Goal: Information Seeking & Learning: Learn about a topic

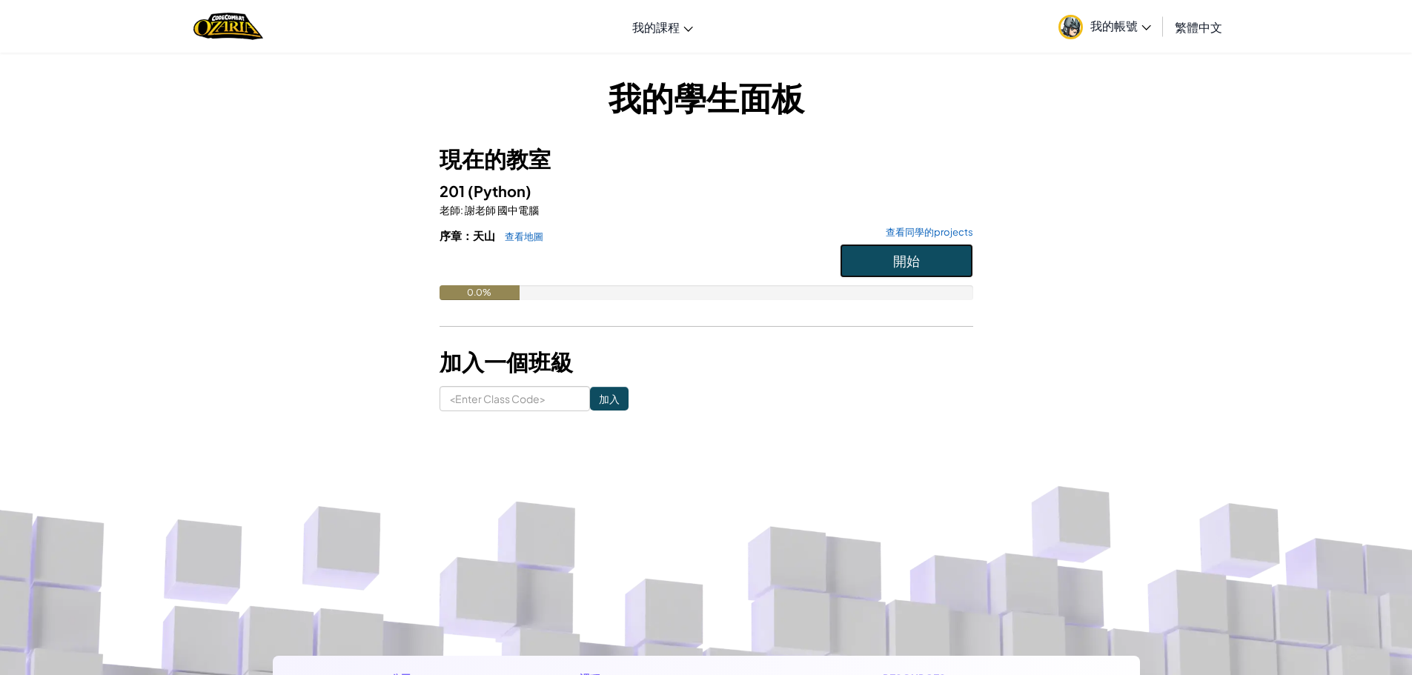
click at [933, 257] on button "開始" at bounding box center [906, 261] width 133 height 34
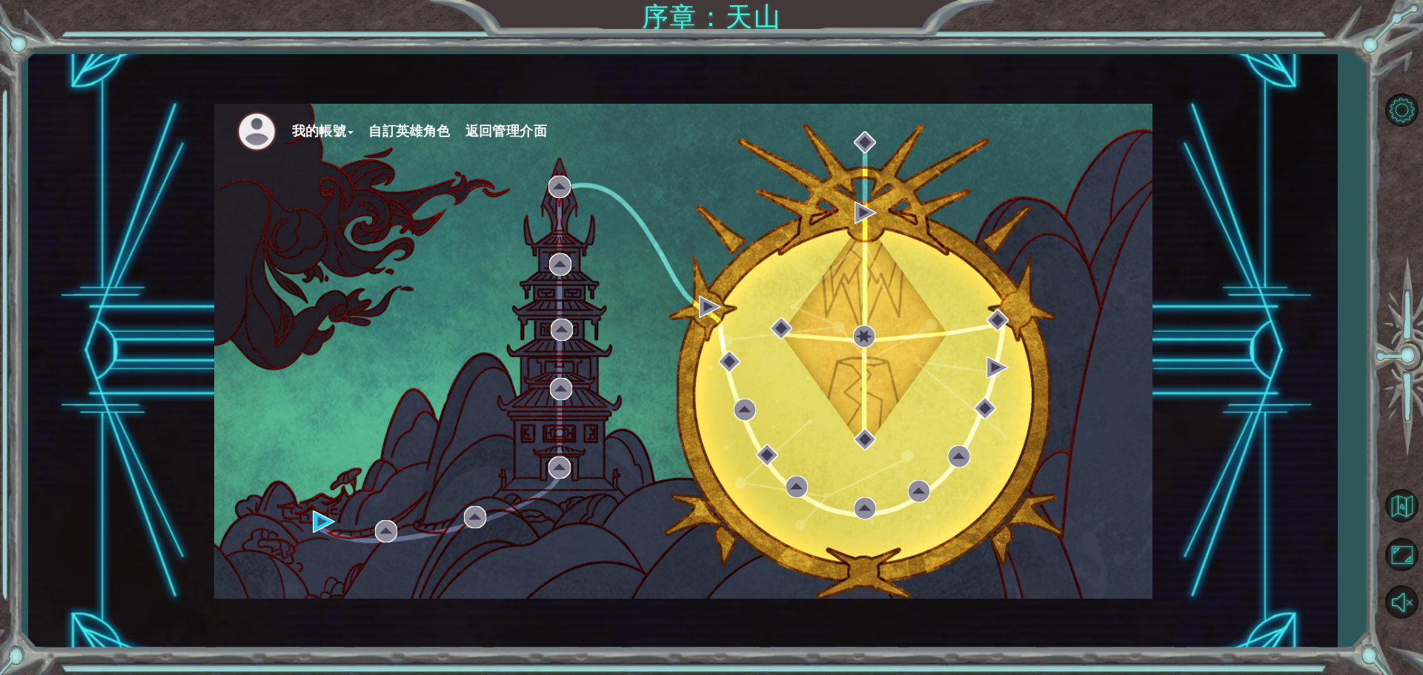
click at [331, 133] on button "我的帳號" at bounding box center [323, 131] width 62 height 22
click at [343, 131] on button "我的帳號" at bounding box center [323, 131] width 62 height 22
click at [242, 133] on img at bounding box center [256, 131] width 41 height 41
click at [325, 128] on button "我的帳號" at bounding box center [323, 131] width 62 height 22
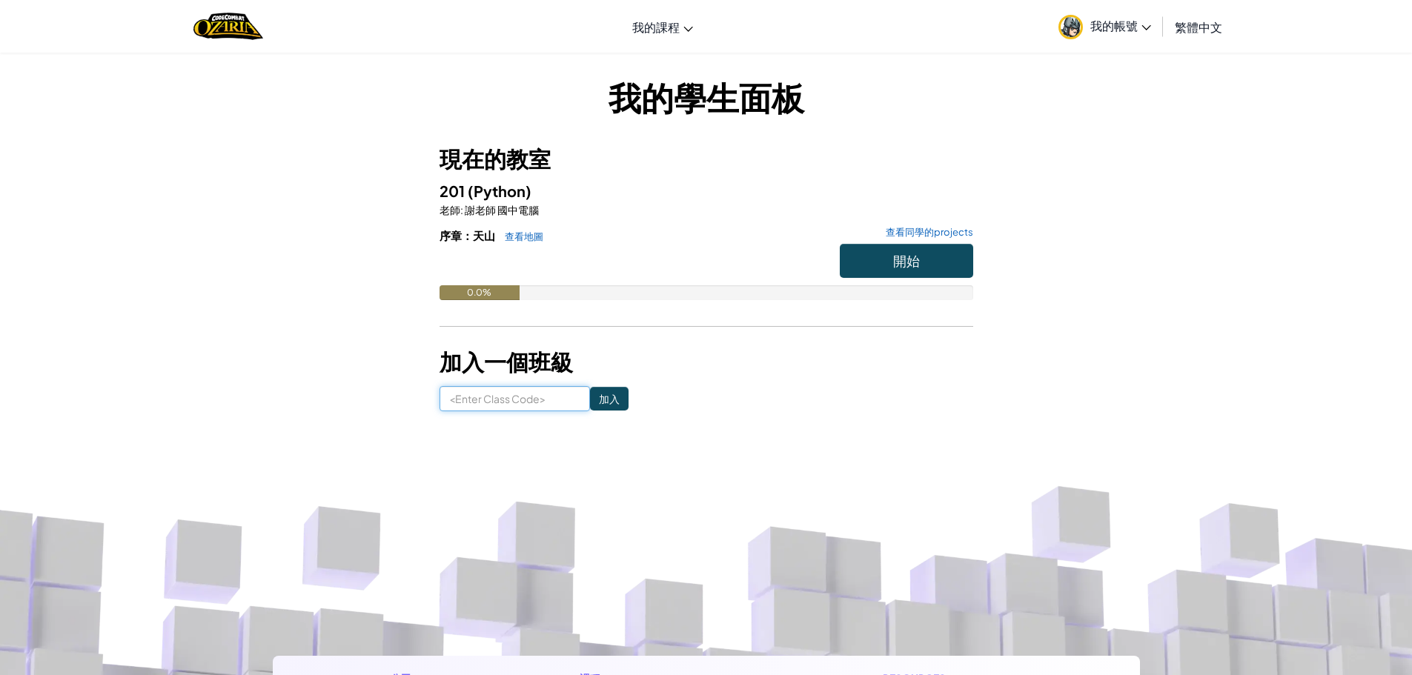
click at [527, 400] on input at bounding box center [515, 398] width 150 height 25
paste input "TodayPullCorn"
type input "TodayPullCorn"
click at [593, 402] on input "加入" at bounding box center [609, 399] width 39 height 24
click at [920, 255] on button "開始" at bounding box center [906, 261] width 133 height 34
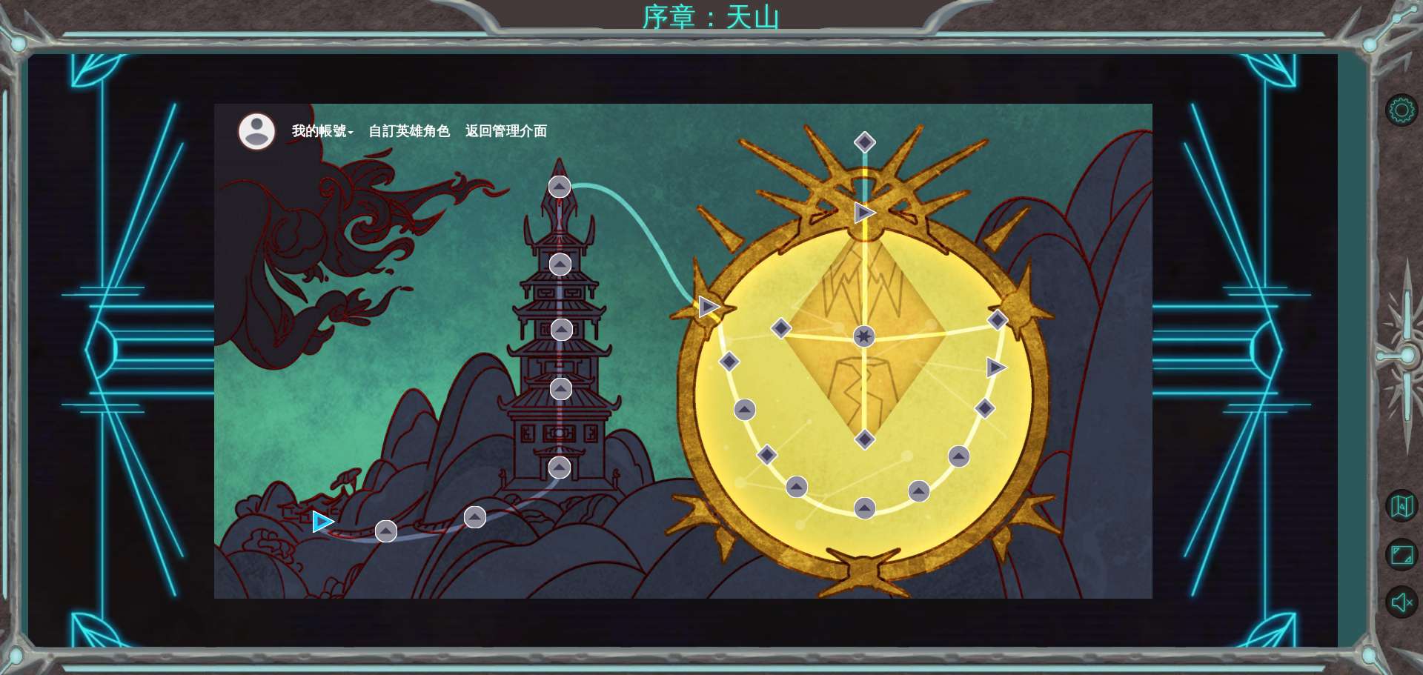
click at [434, 133] on button "自訂英雄角色" at bounding box center [409, 131] width 82 height 22
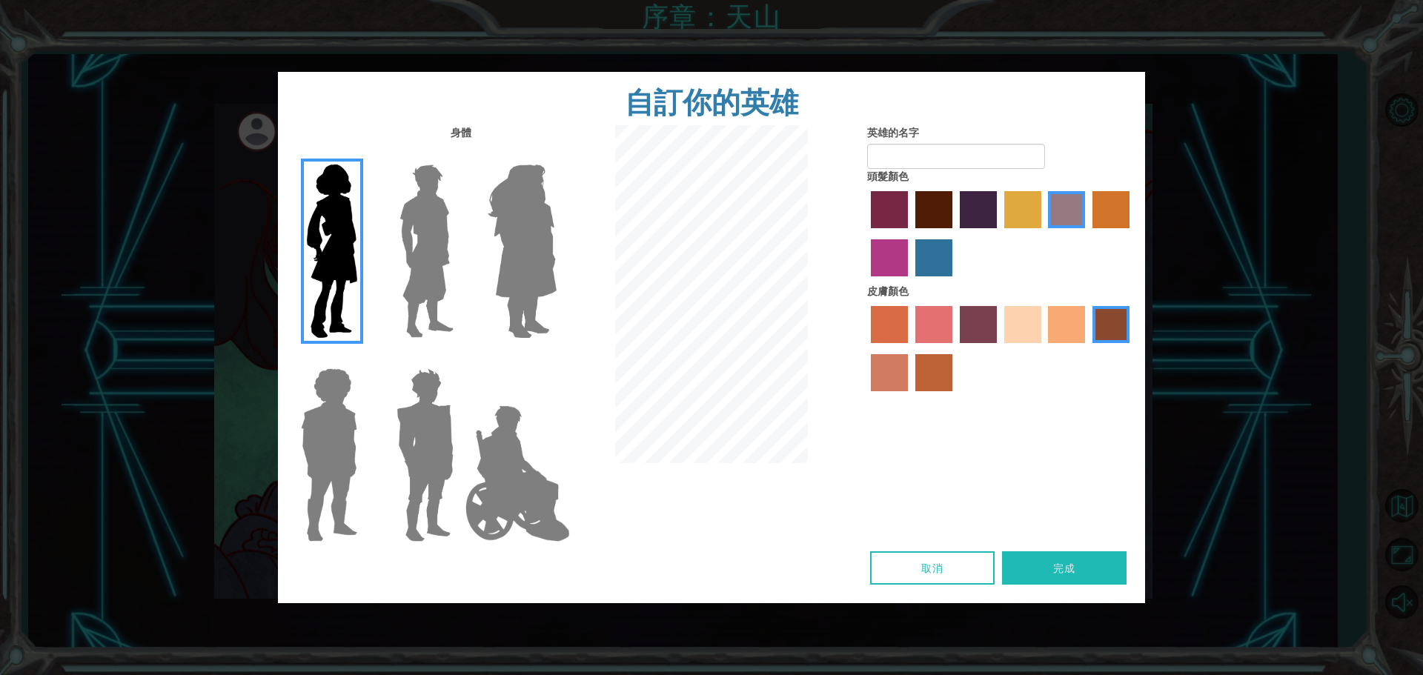
click at [526, 256] on img at bounding box center [522, 251] width 81 height 185
click at [556, 155] on input "Hero Amethyst" at bounding box center [556, 155] width 0 height 0
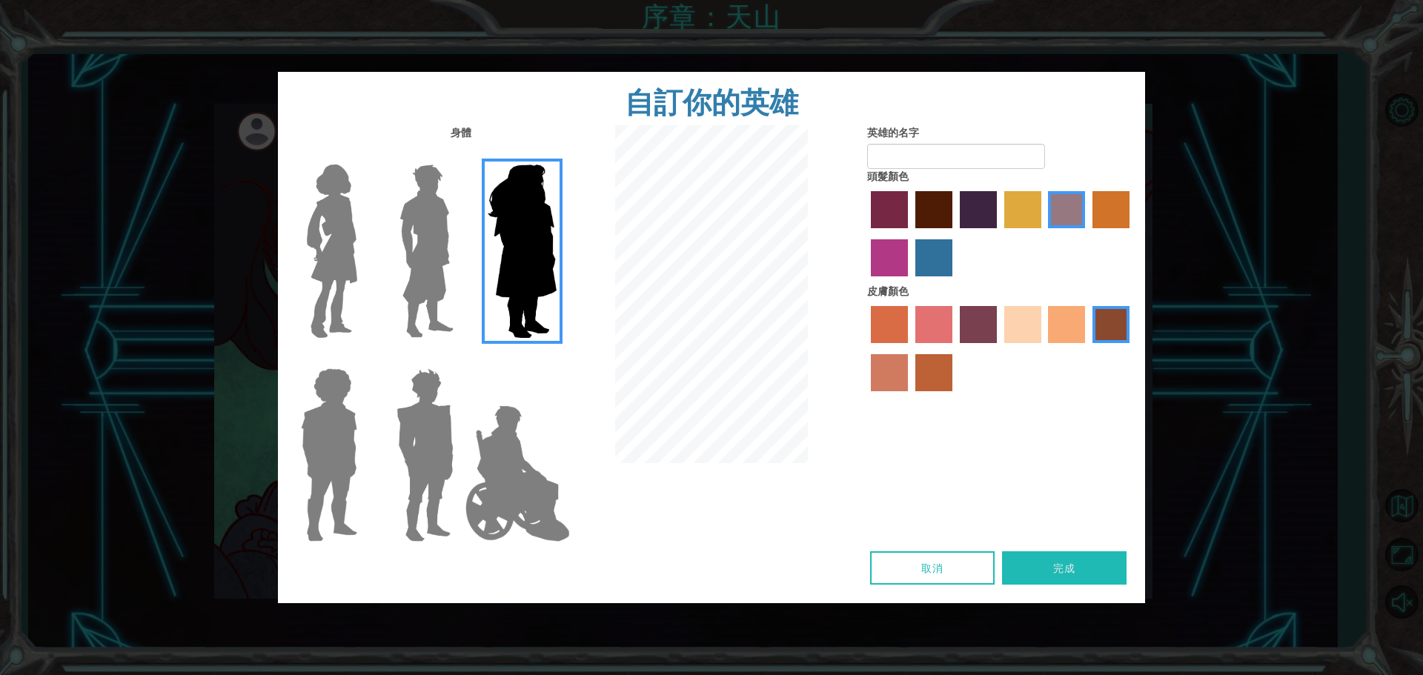
drag, startPoint x: 399, startPoint y: 225, endPoint x: 393, endPoint y: 234, distance: 10.1
click at [397, 225] on img at bounding box center [427, 251] width 66 height 185
click at [460, 155] on input "Hero Lars" at bounding box center [460, 155] width 0 height 0
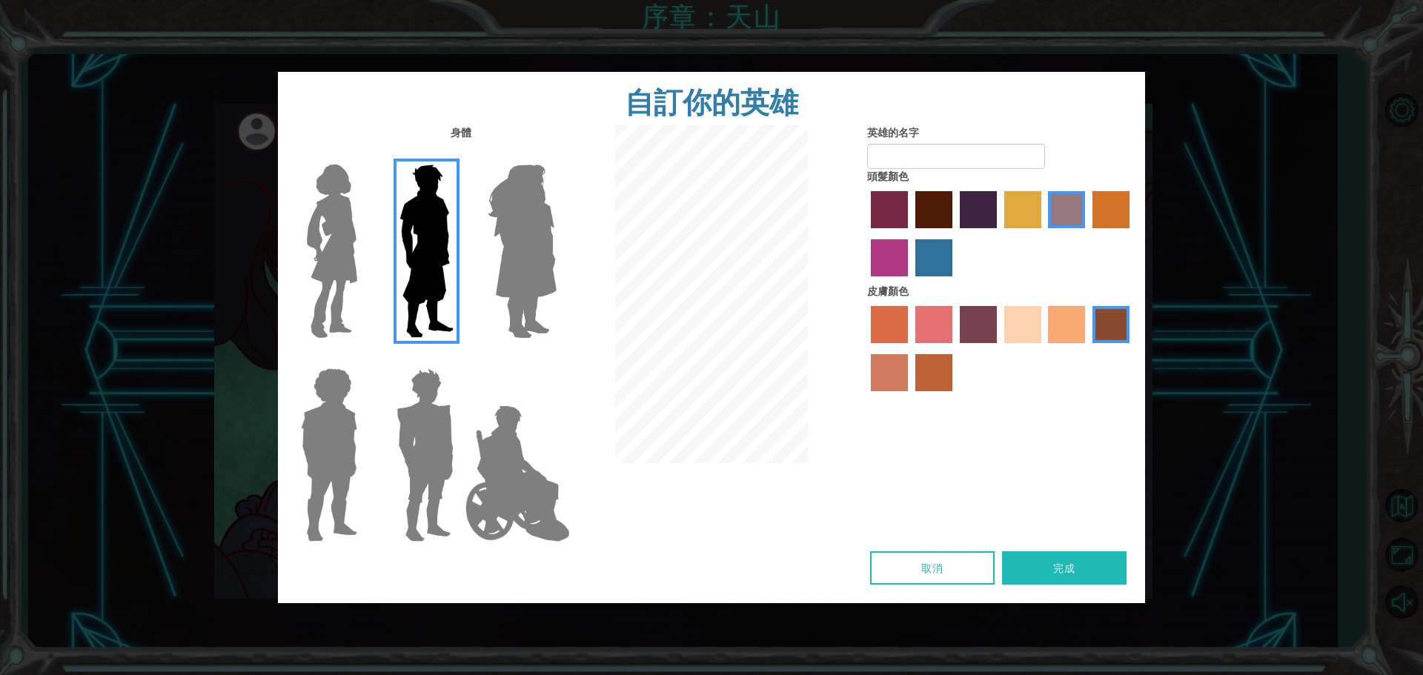
click at [371, 251] on div at bounding box center [326, 246] width 96 height 204
click at [342, 297] on img at bounding box center [332, 251] width 62 height 185
click at [363, 155] on input "Hero Connie" at bounding box center [363, 155] width 0 height 0
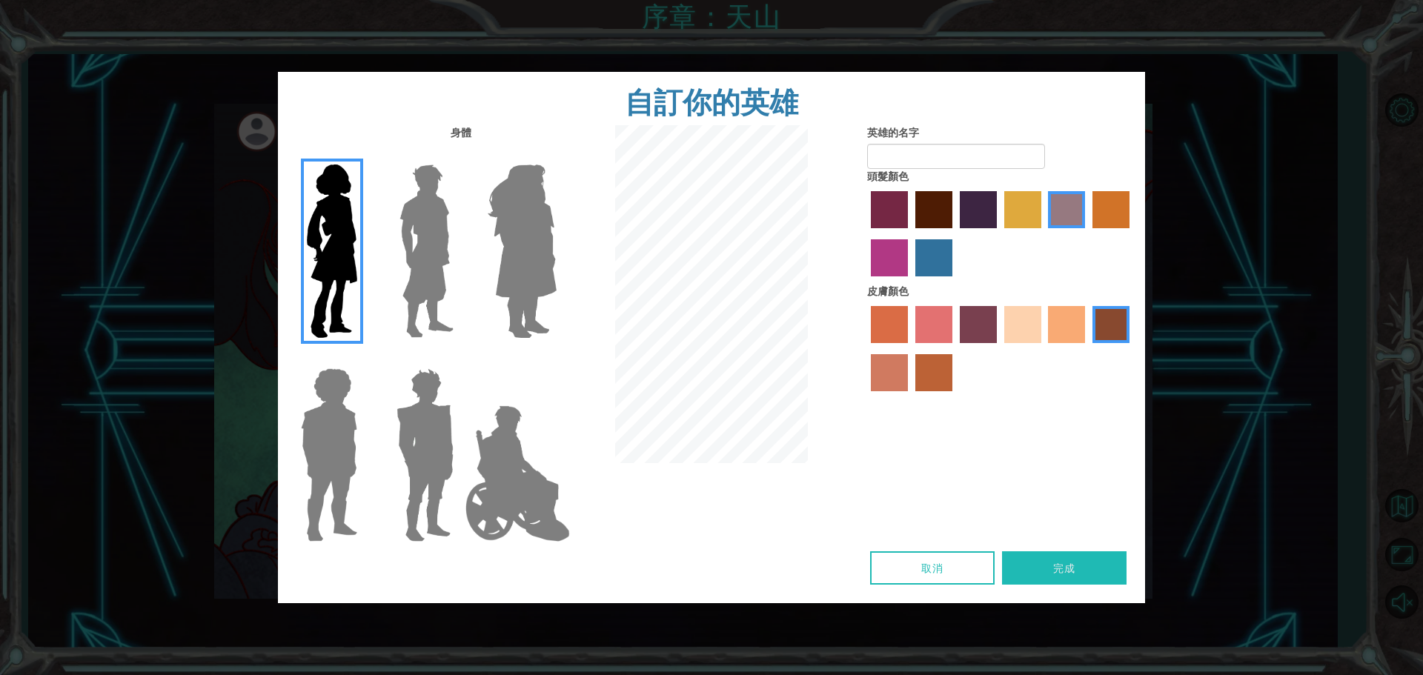
click at [320, 427] on img at bounding box center [329, 454] width 68 height 185
click at [363, 359] on input "Hero Steven" at bounding box center [363, 359] width 0 height 0
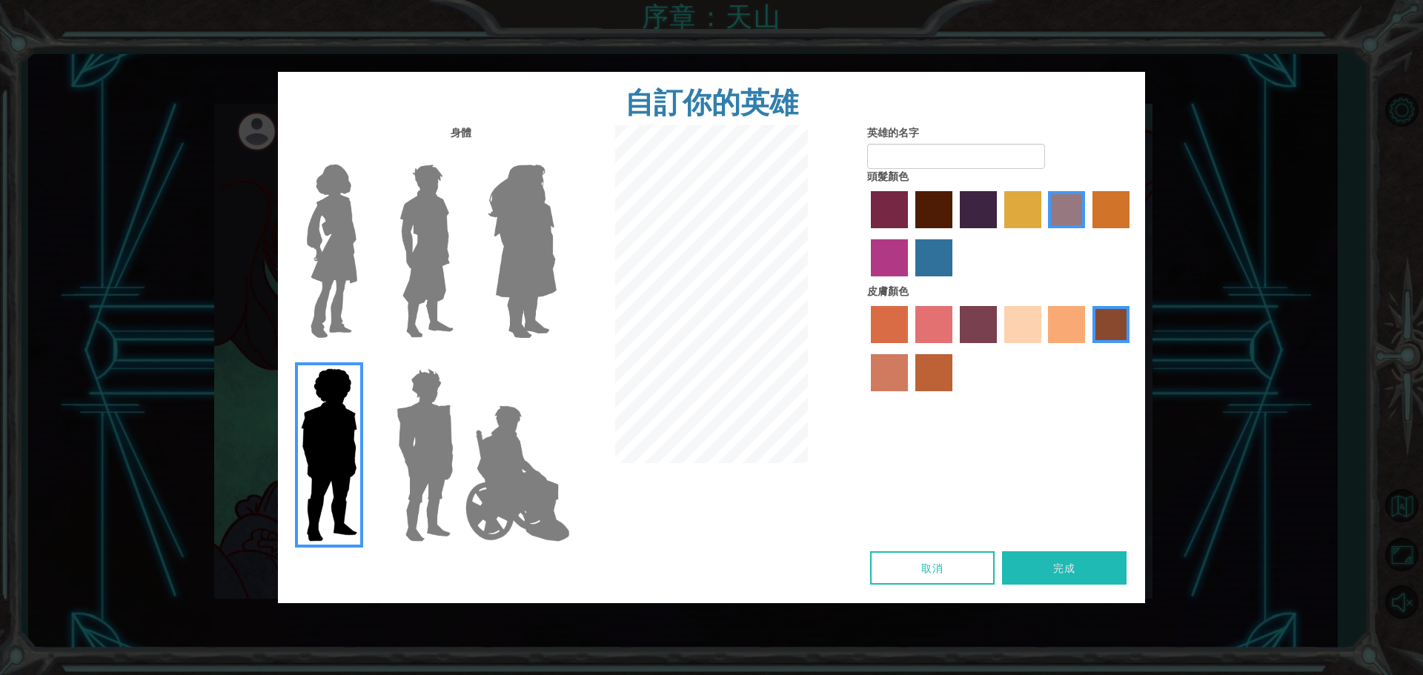
click at [437, 418] on img at bounding box center [425, 454] width 69 height 185
click at [460, 359] on input "Hero Garnet" at bounding box center [460, 359] width 0 height 0
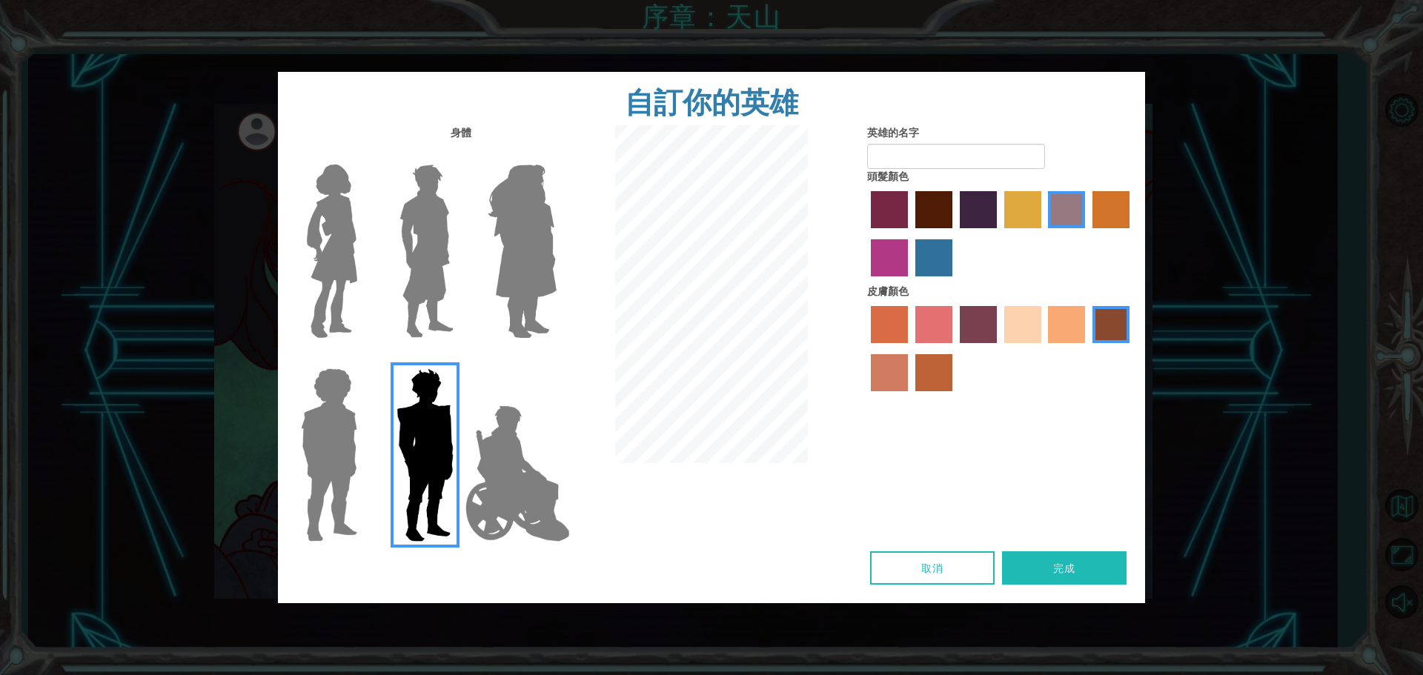
click at [490, 432] on img at bounding box center [518, 474] width 116 height 148
click at [556, 359] on input "Hero Jamie" at bounding box center [556, 359] width 0 height 0
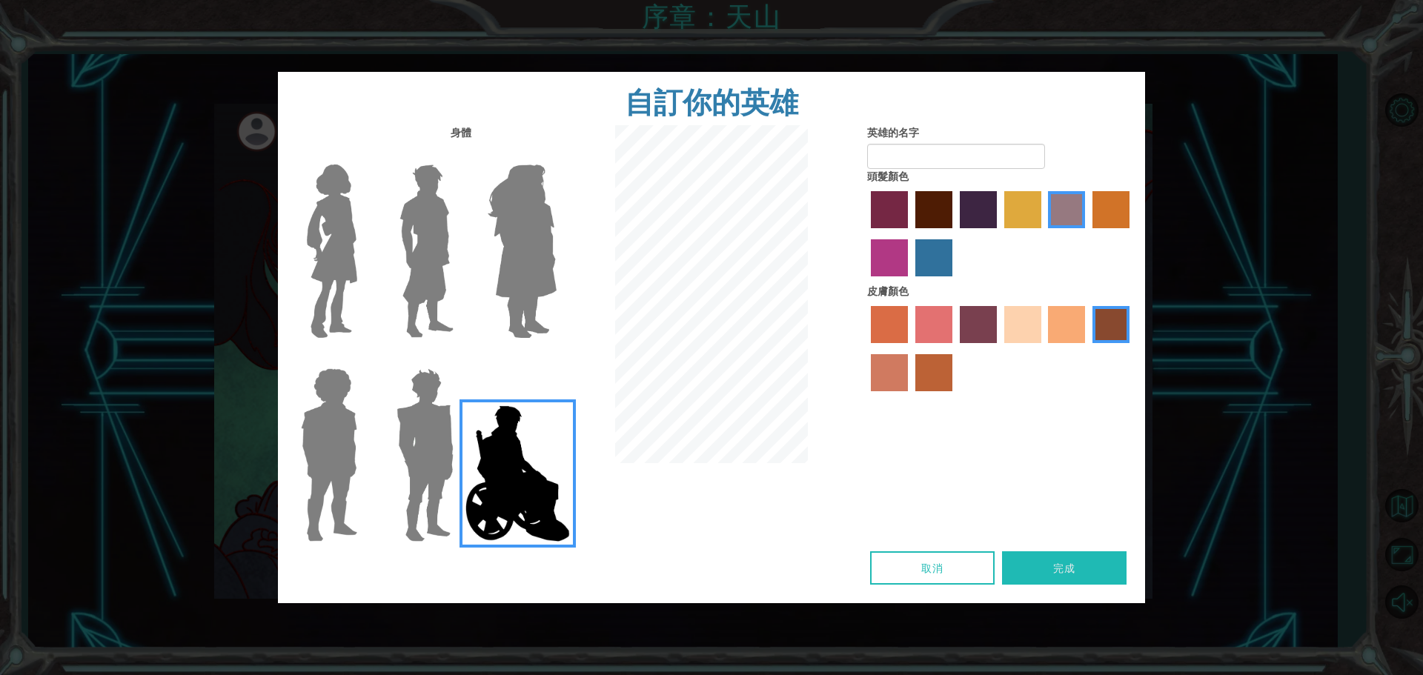
click at [336, 197] on img at bounding box center [332, 251] width 62 height 185
click at [363, 155] on input "Hero Connie" at bounding box center [363, 155] width 0 height 0
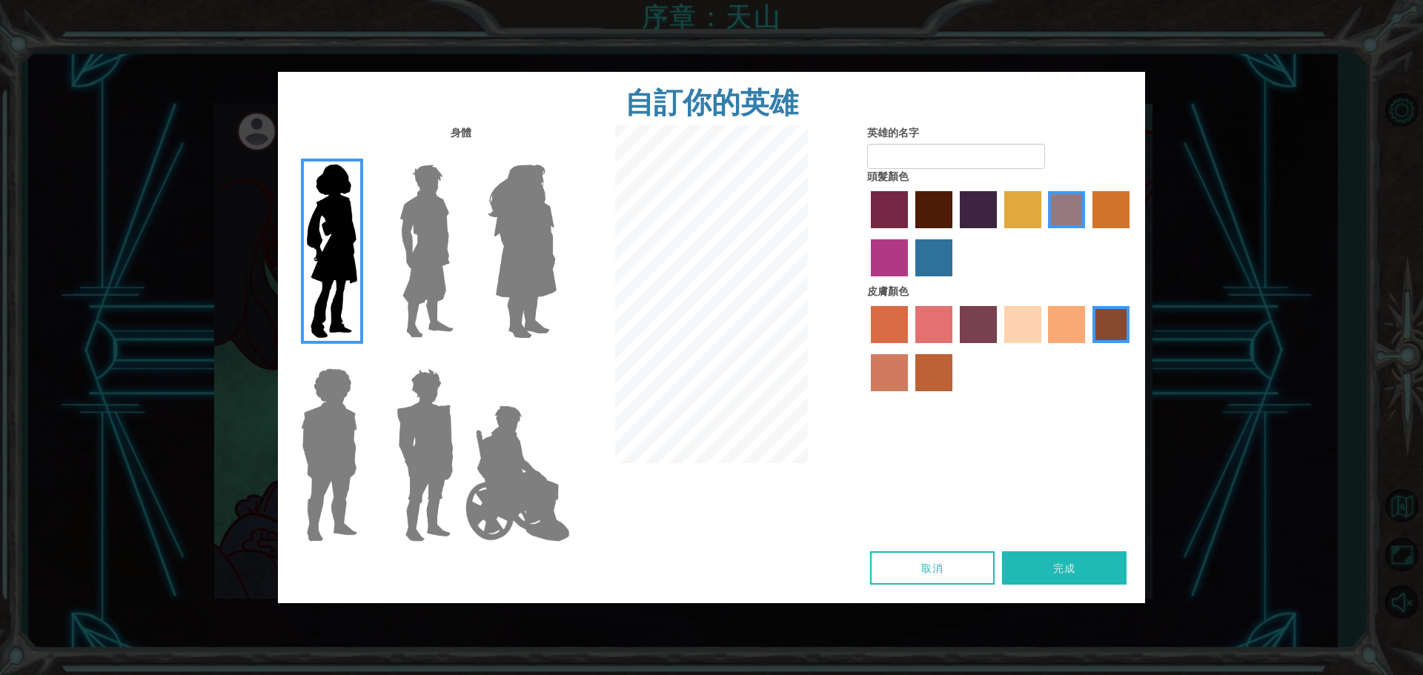
click at [445, 221] on img at bounding box center [427, 251] width 66 height 185
click at [460, 155] on input "Hero Lars" at bounding box center [460, 155] width 0 height 0
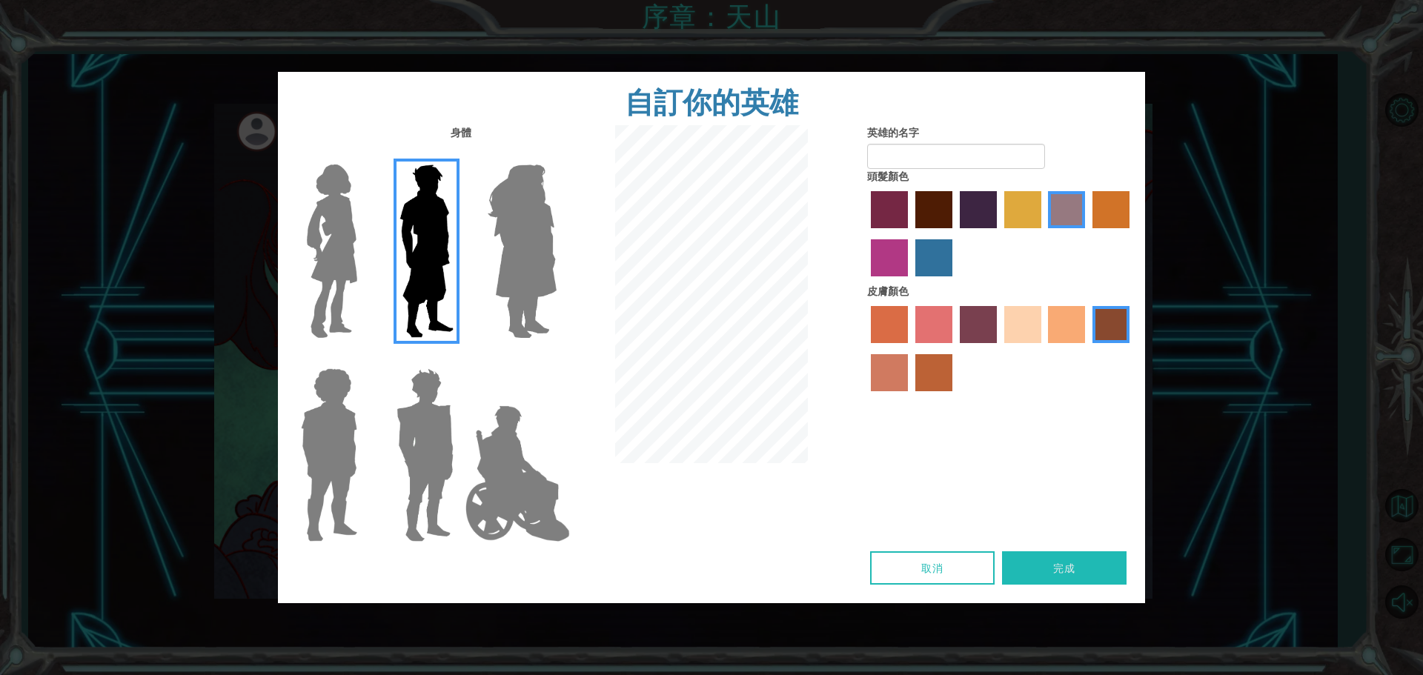
click at [497, 225] on img at bounding box center [522, 251] width 81 height 185
click at [556, 155] on input "Hero Amethyst" at bounding box center [556, 155] width 0 height 0
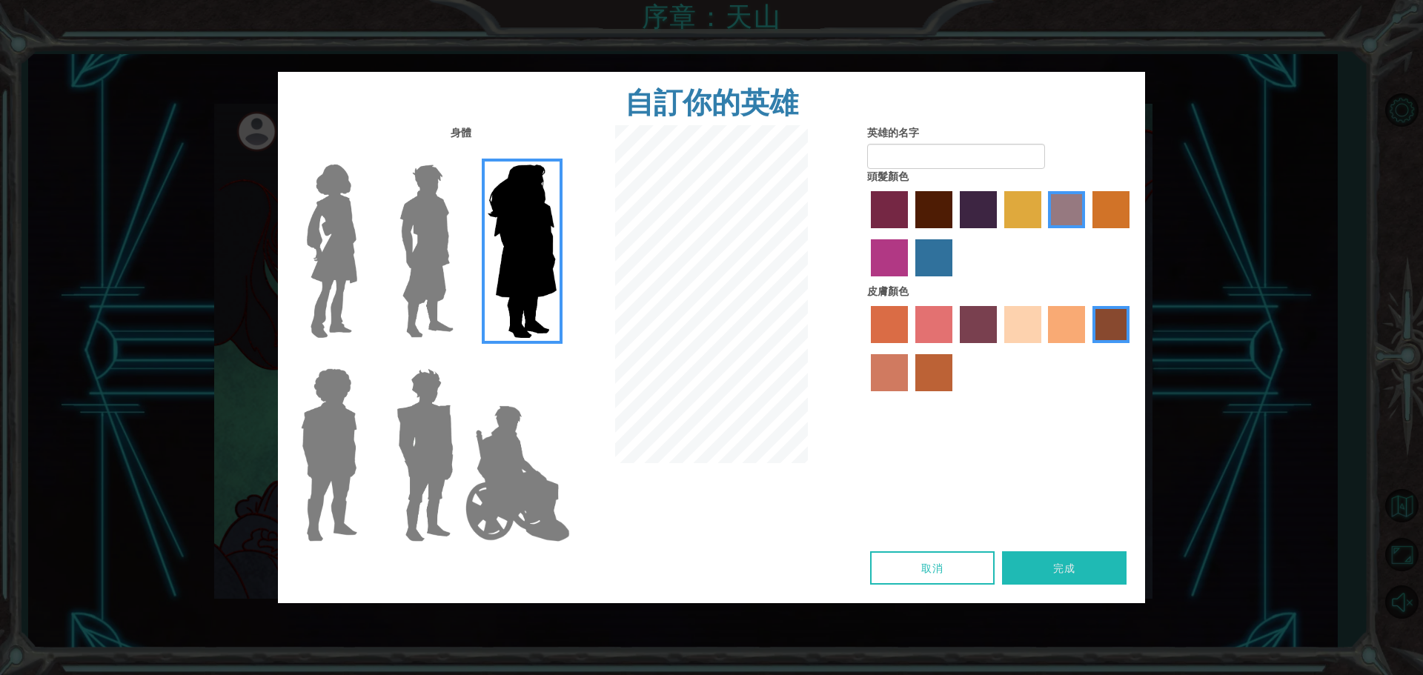
click at [428, 467] on img at bounding box center [425, 454] width 69 height 185
click at [460, 359] on input "Hero Garnet" at bounding box center [460, 359] width 0 height 0
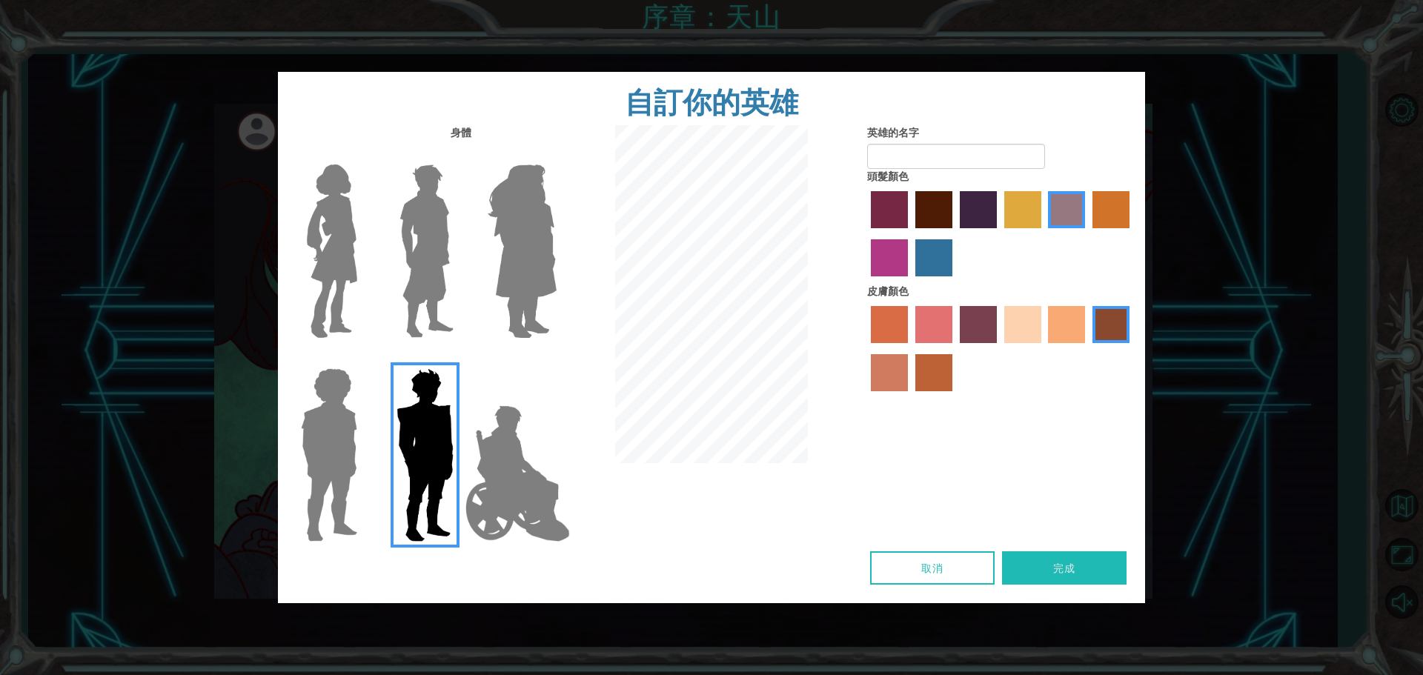
click at [358, 449] on img at bounding box center [329, 454] width 68 height 185
click at [363, 359] on input "Hero Steven" at bounding box center [363, 359] width 0 height 0
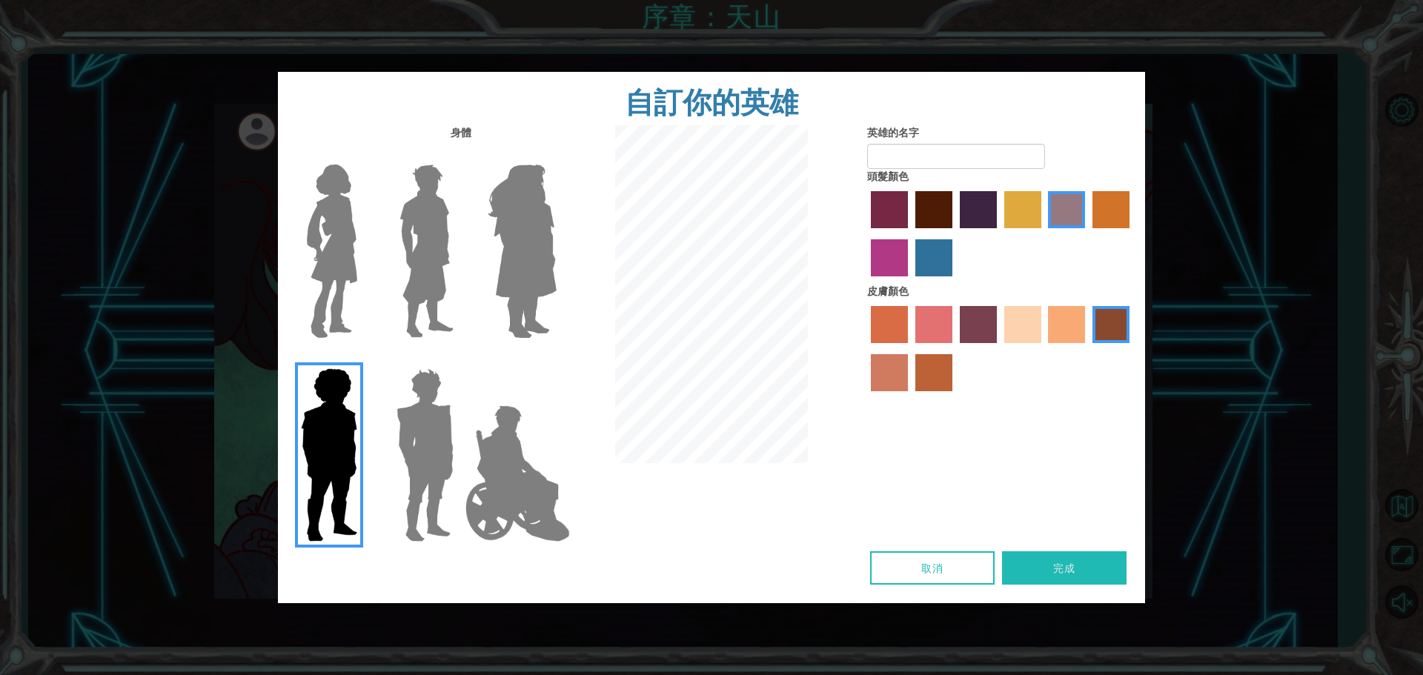
click at [507, 458] on img at bounding box center [518, 474] width 116 height 148
click at [556, 359] on input "Hero Jamie" at bounding box center [556, 359] width 0 height 0
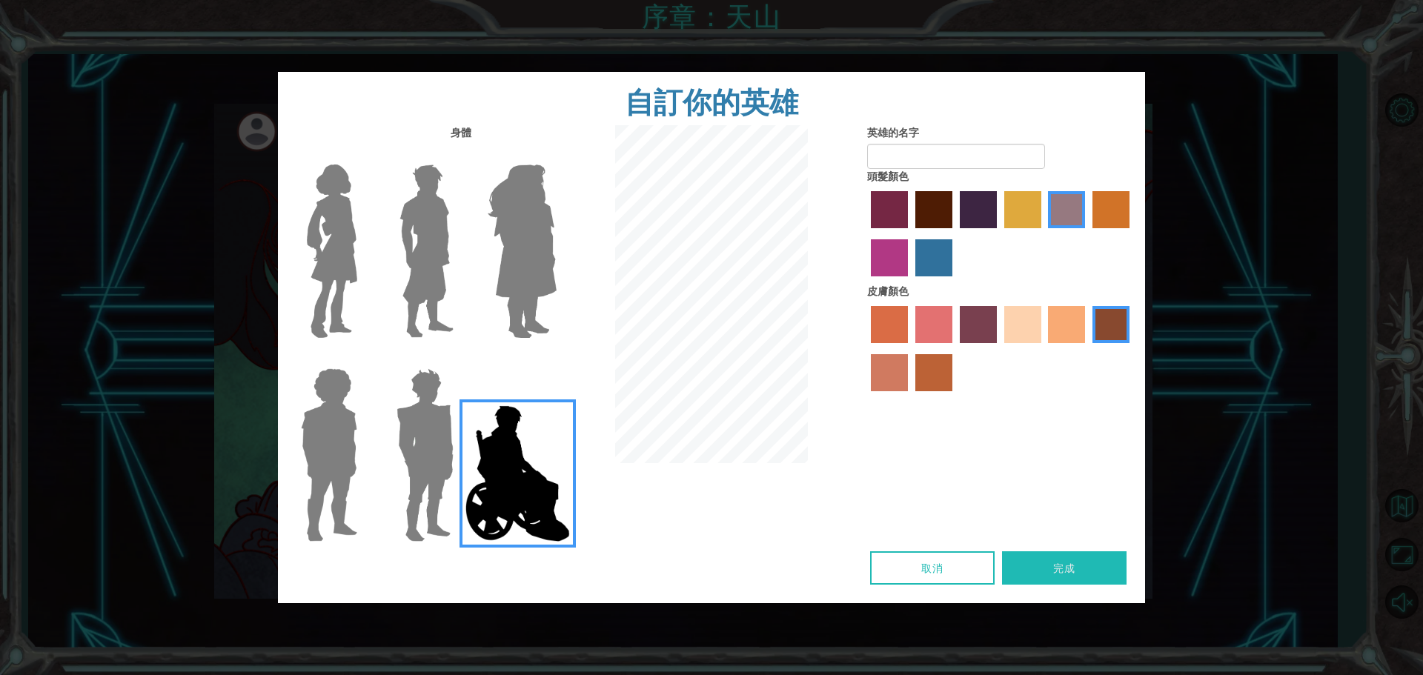
click at [877, 212] on label "paprika hair color" at bounding box center [889, 209] width 37 height 37
click at [866, 234] on input "paprika hair color" at bounding box center [866, 234] width 0 height 0
click at [868, 329] on div at bounding box center [1000, 350] width 267 height 96
click at [984, 325] on label "tosca skin color" at bounding box center [978, 324] width 37 height 37
click at [955, 348] on input "tosca skin color" at bounding box center [955, 348] width 0 height 0
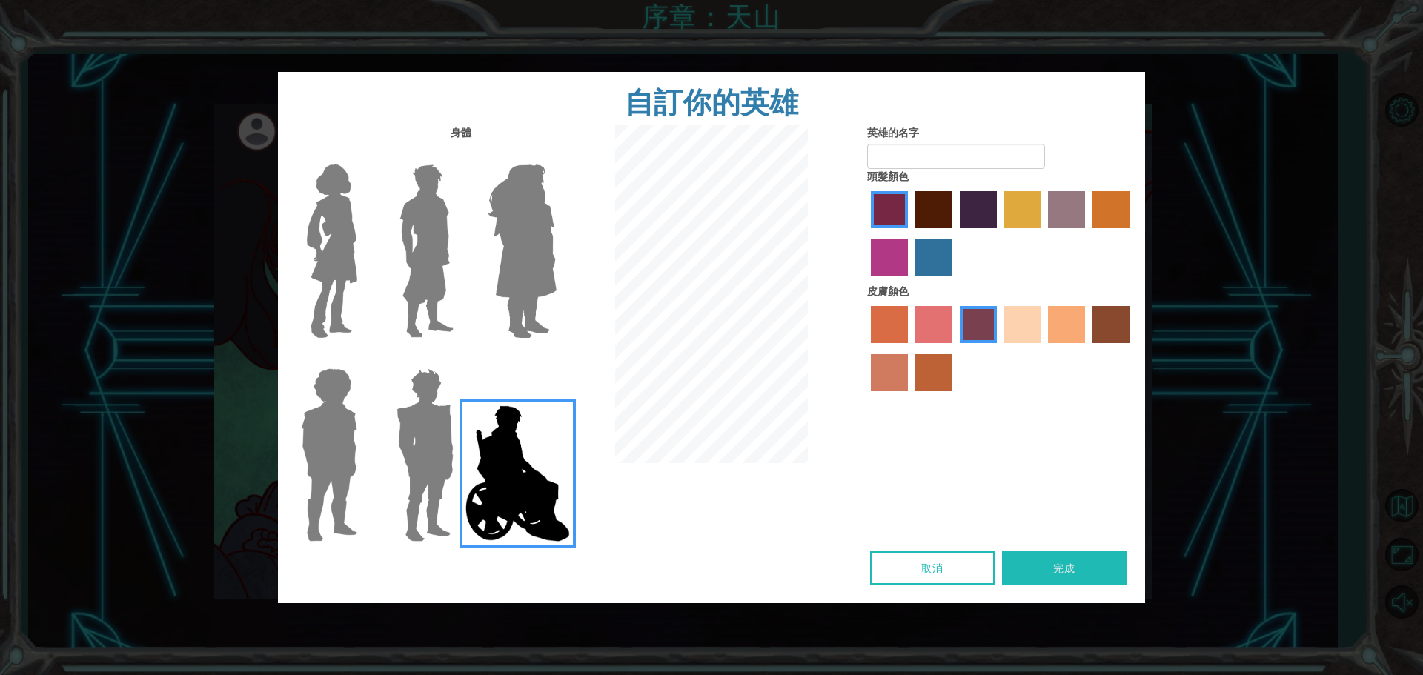
click at [1117, 324] on label "karma skin color" at bounding box center [1111, 324] width 37 height 37
click at [1087, 348] on input "karma skin color" at bounding box center [1087, 348] width 0 height 0
click at [977, 322] on label "tosca skin color" at bounding box center [978, 324] width 37 height 37
click at [955, 348] on input "tosca skin color" at bounding box center [955, 348] width 0 height 0
click at [940, 323] on label "froly skin color" at bounding box center [934, 324] width 37 height 37
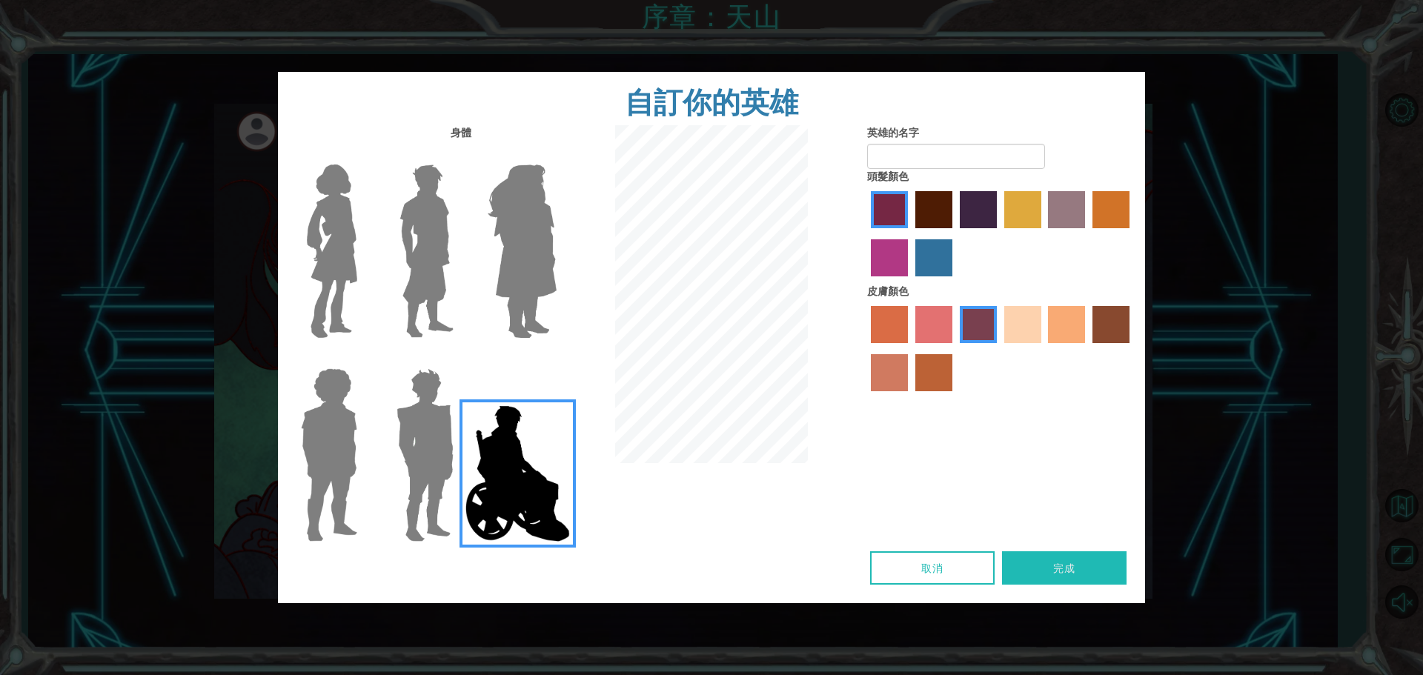
click at [910, 348] on input "froly skin color" at bounding box center [910, 348] width 0 height 0
click at [883, 325] on label "sorbus skin color" at bounding box center [889, 324] width 37 height 37
click at [866, 348] on input "sorbus skin color" at bounding box center [866, 348] width 0 height 0
click at [878, 376] on label "burning sand skin color" at bounding box center [889, 372] width 37 height 37
click at [1132, 348] on input "burning sand skin color" at bounding box center [1132, 348] width 0 height 0
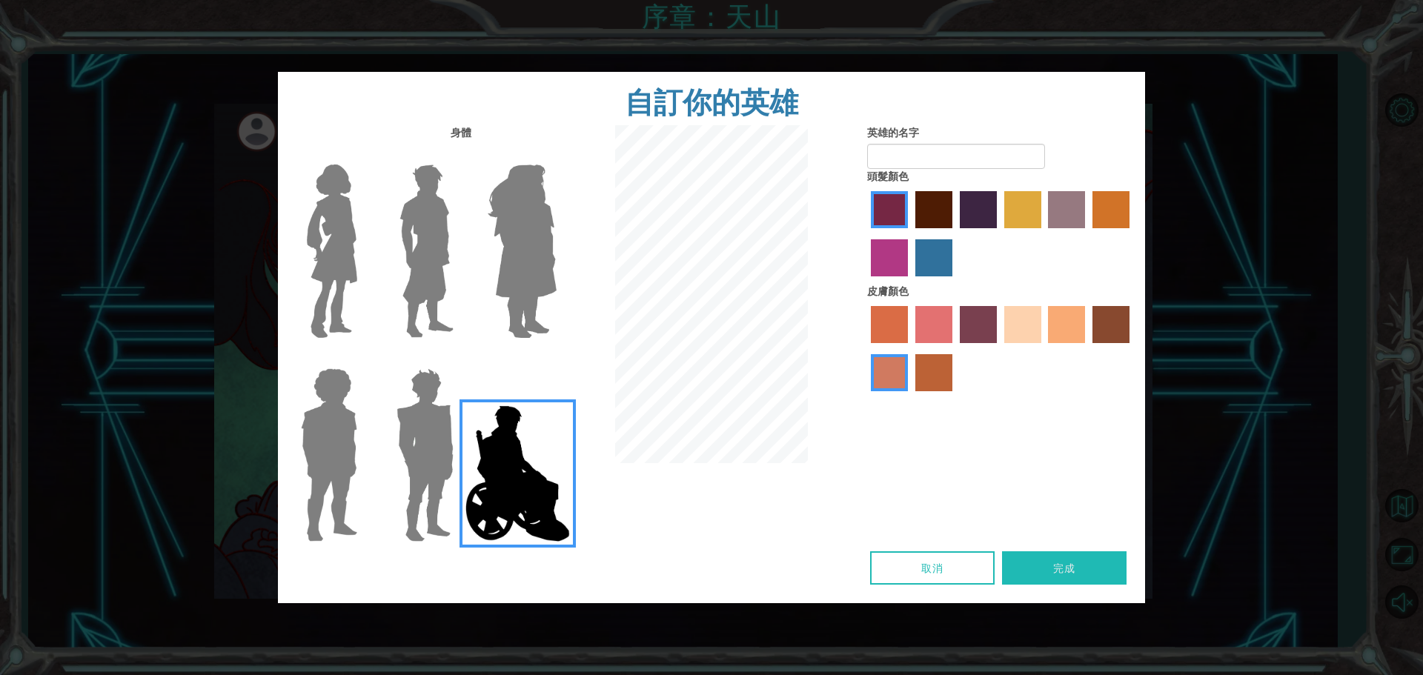
click at [937, 362] on label "smoke tree skin color" at bounding box center [934, 372] width 37 height 37
click at [910, 397] on input "smoke tree skin color" at bounding box center [910, 397] width 0 height 0
click at [981, 331] on label "tosca skin color" at bounding box center [978, 324] width 37 height 37
click at [955, 348] on input "tosca skin color" at bounding box center [955, 348] width 0 height 0
click at [927, 165] on input "英雄的名字" at bounding box center [956, 156] width 178 height 25
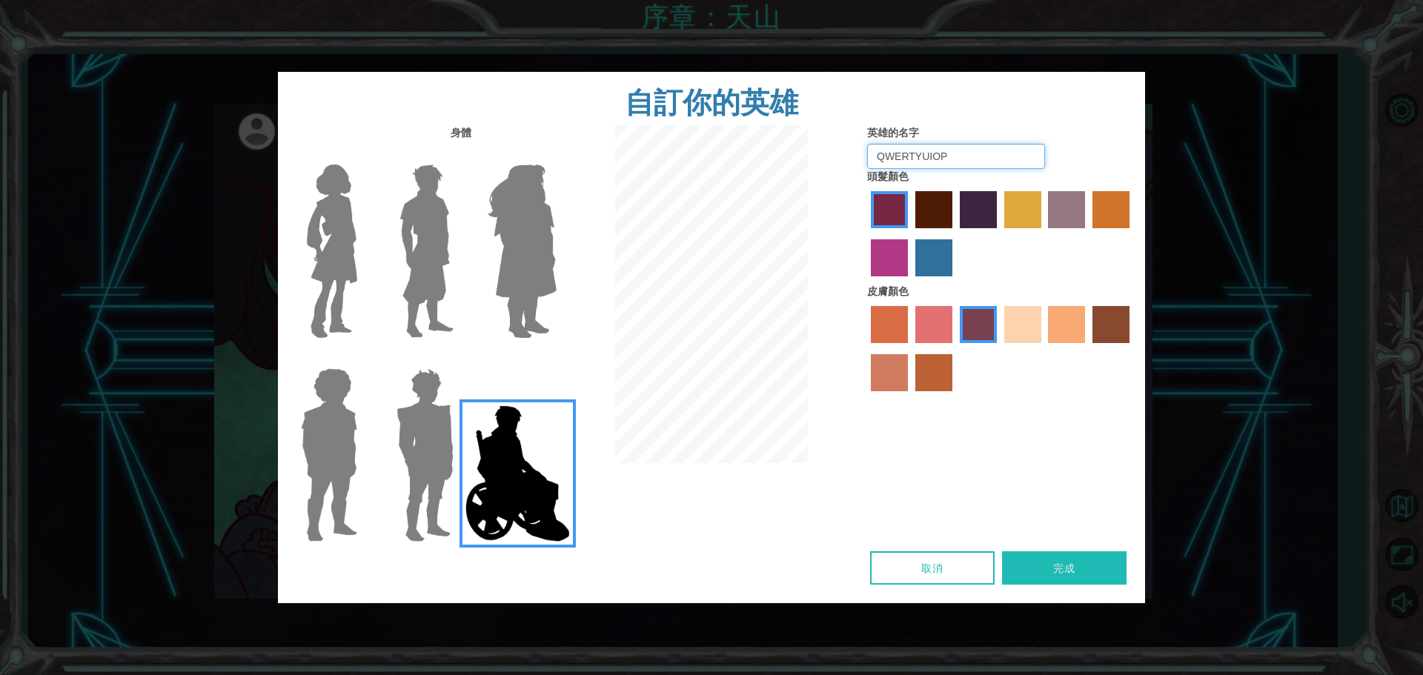
type input "QWERTYUIOP"
click at [1093, 569] on button "完成" at bounding box center [1064, 568] width 125 height 33
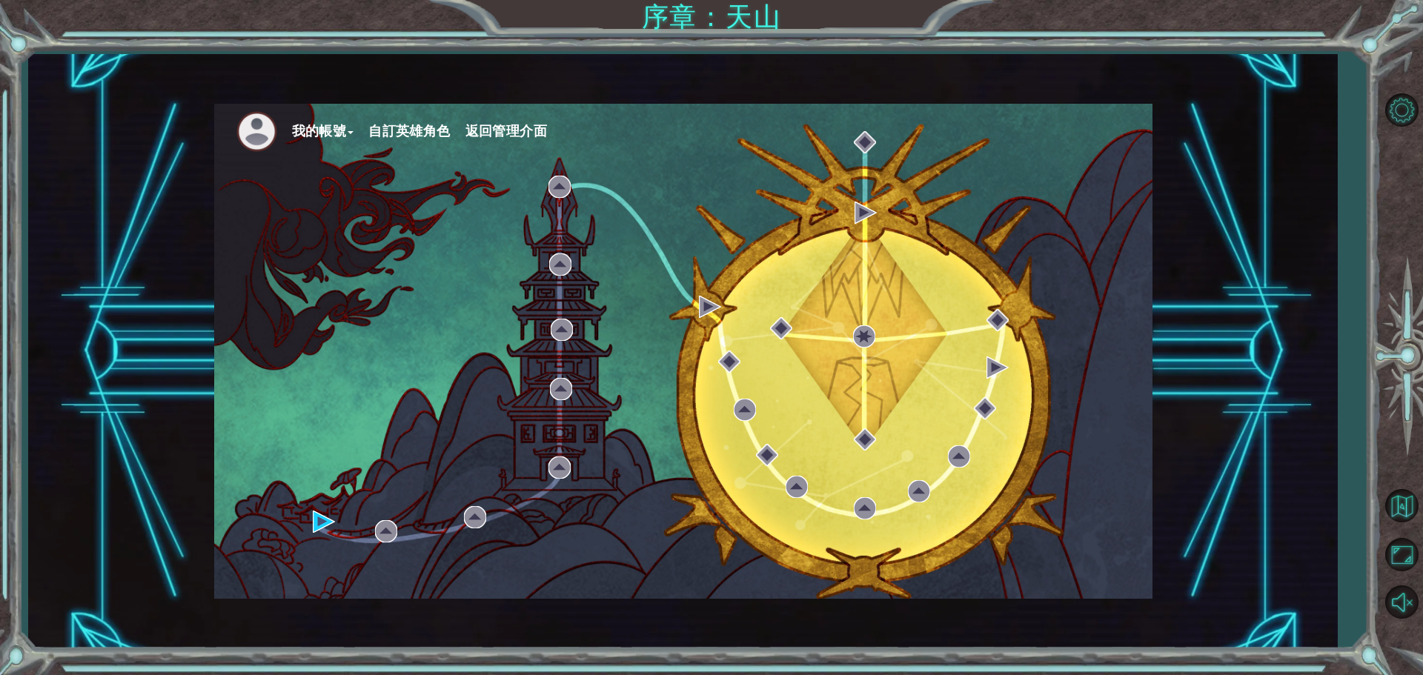
click at [749, 294] on div "我的帳號 自訂英雄角色 返回管理介面" at bounding box center [683, 351] width 938 height 495
click at [317, 522] on img at bounding box center [324, 522] width 22 height 22
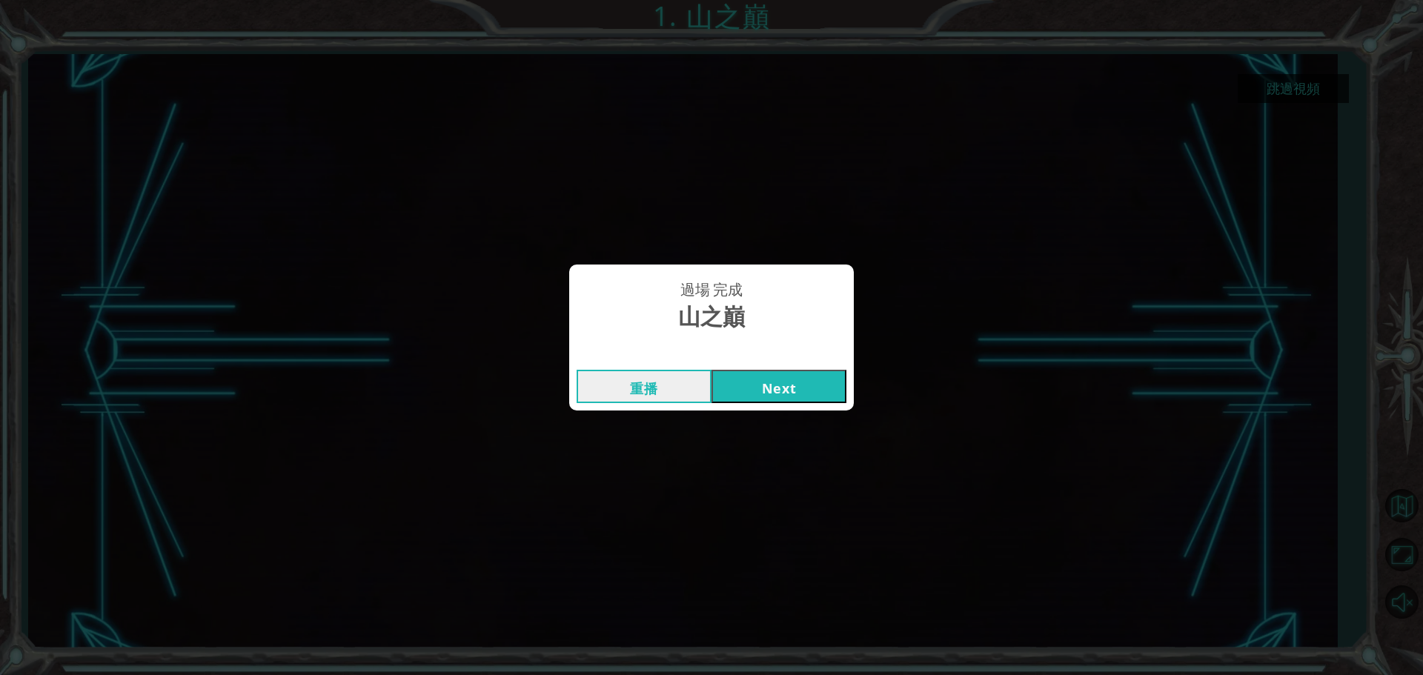
click at [785, 385] on button "Next" at bounding box center [779, 386] width 135 height 33
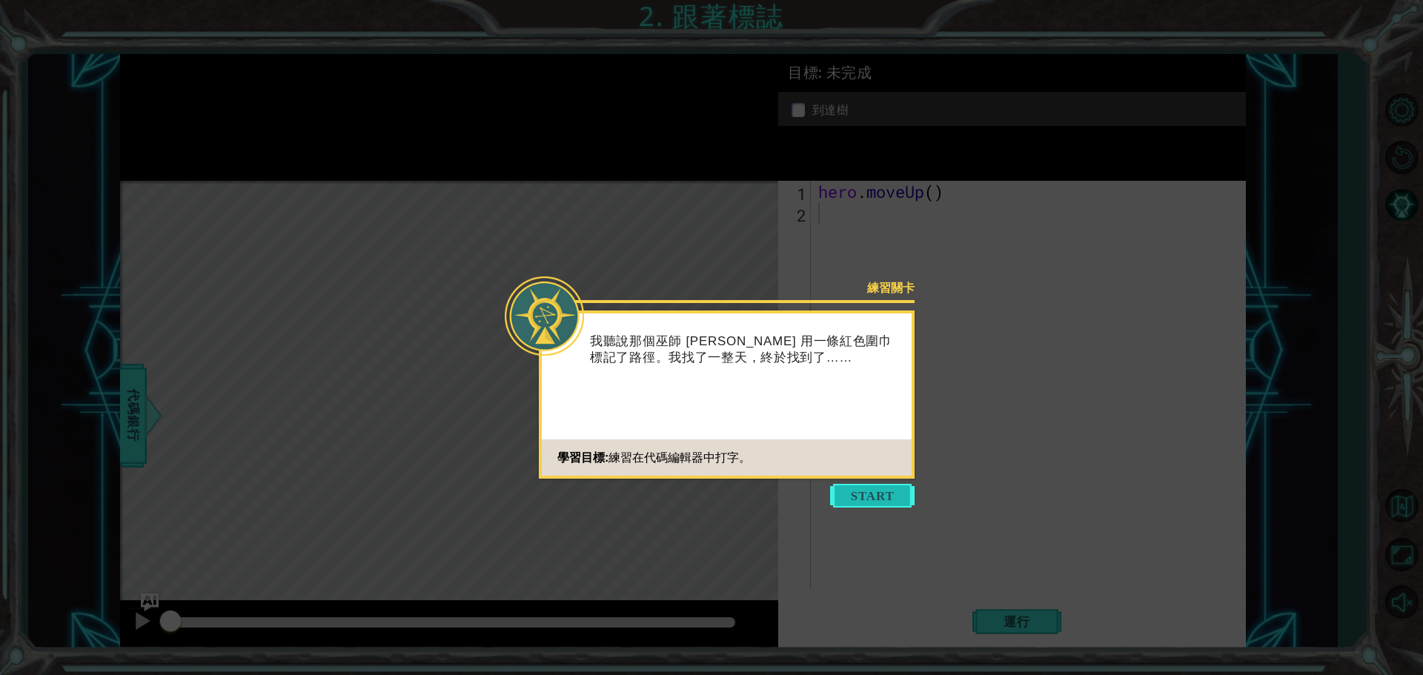
click at [906, 492] on button "Start" at bounding box center [872, 496] width 85 height 24
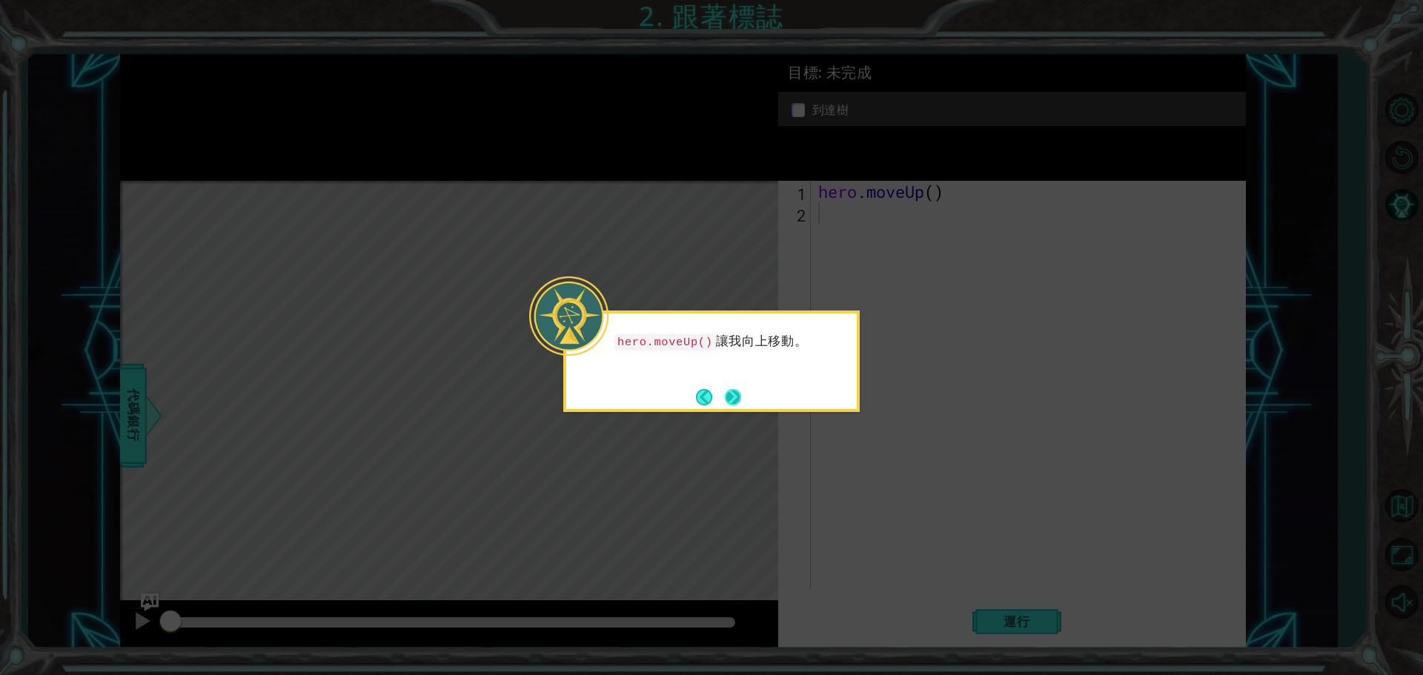
click at [737, 389] on button "Next" at bounding box center [733, 397] width 16 height 16
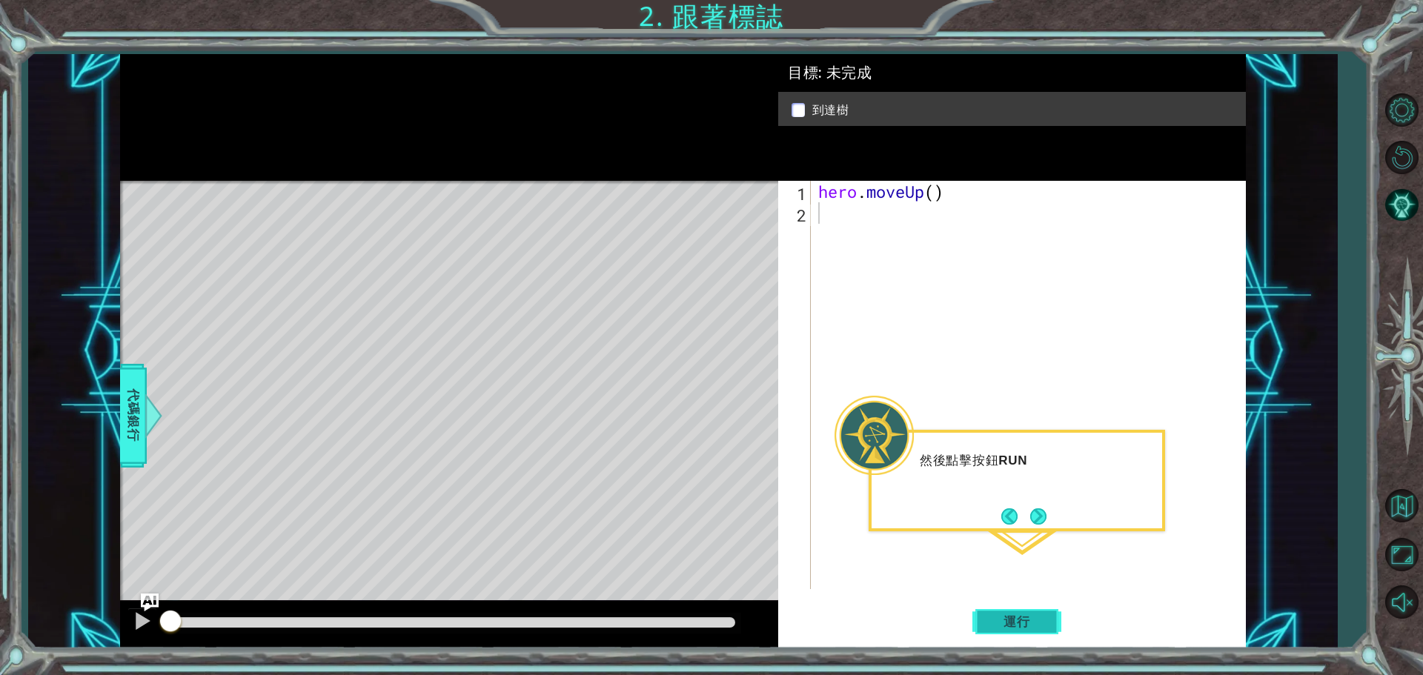
click at [1015, 629] on span "運行" at bounding box center [1017, 622] width 56 height 15
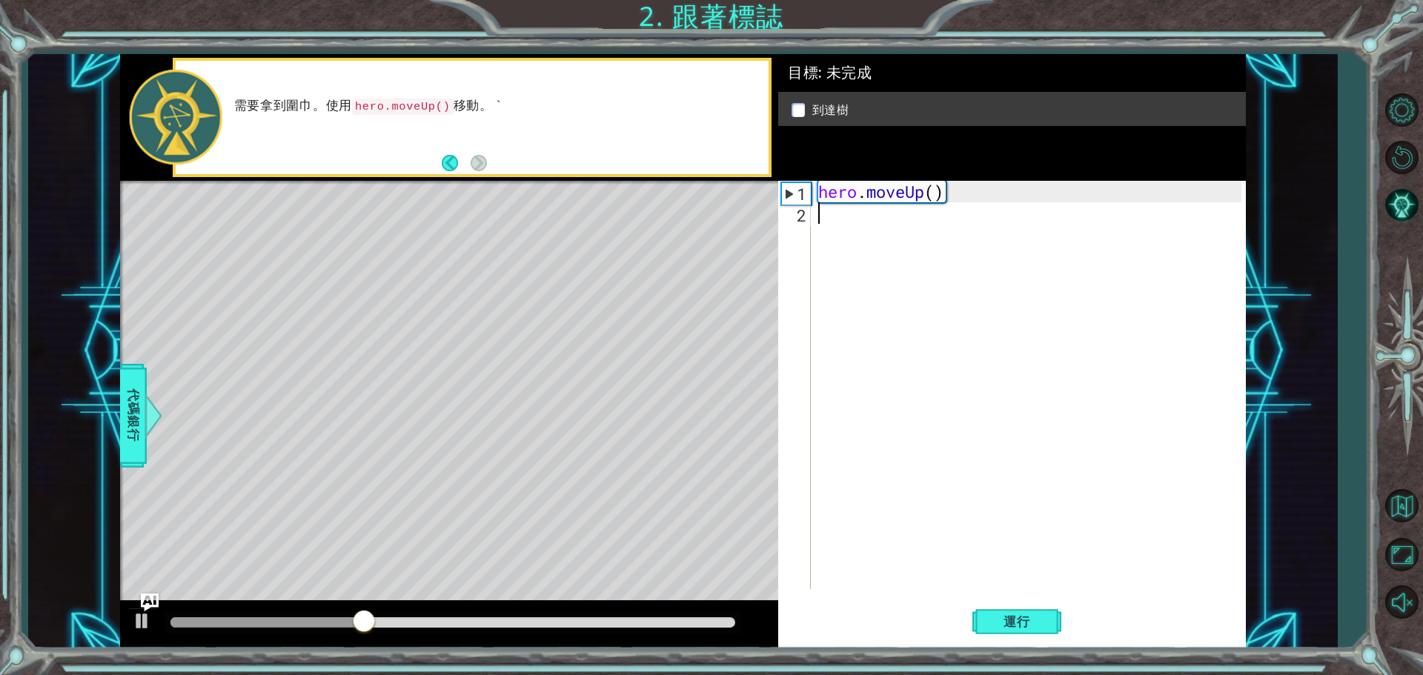
click at [830, 218] on div "hero . moveUp ( )" at bounding box center [1032, 406] width 434 height 451
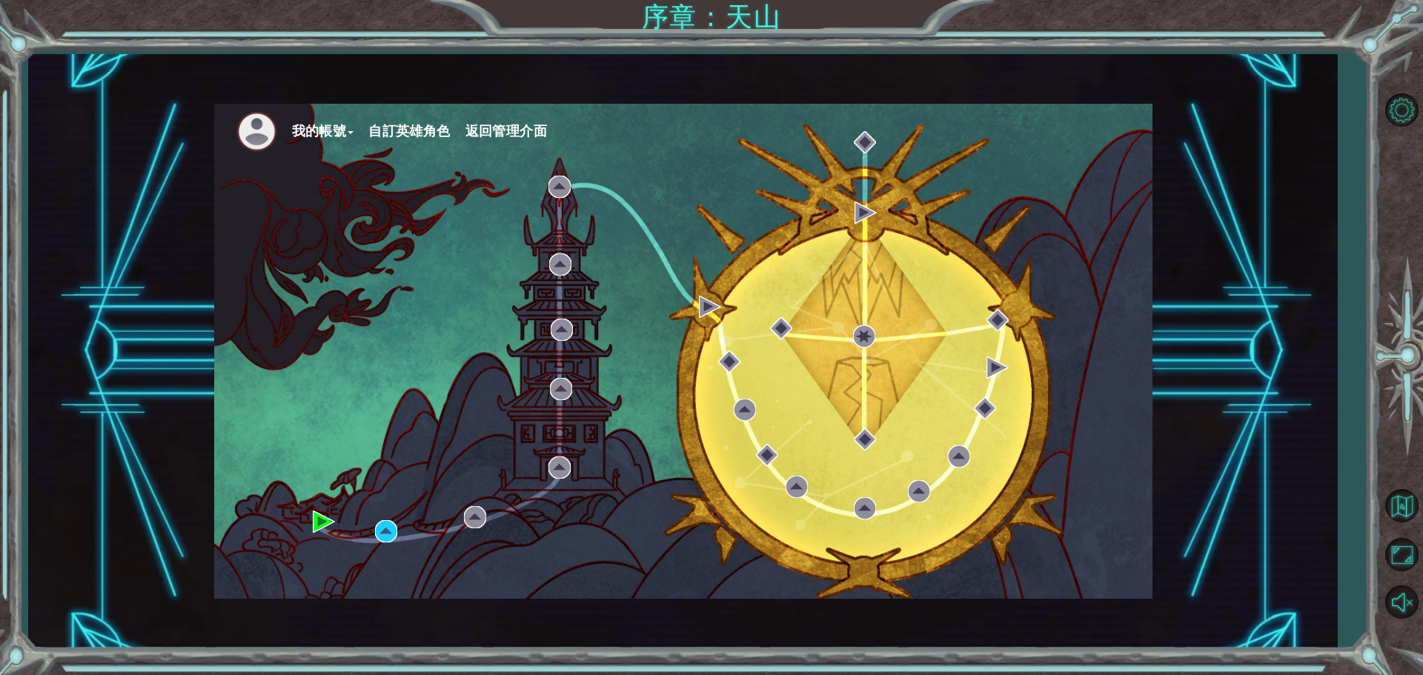
drag, startPoint x: 371, startPoint y: 126, endPoint x: 397, endPoint y: 131, distance: 27.2
click at [369, 126] on li "我的帳號" at bounding box center [330, 131] width 77 height 22
click at [328, 471] on div "1. 登上山頂" at bounding box center [323, 470] width 64 height 18
click at [316, 518] on img at bounding box center [324, 522] width 22 height 22
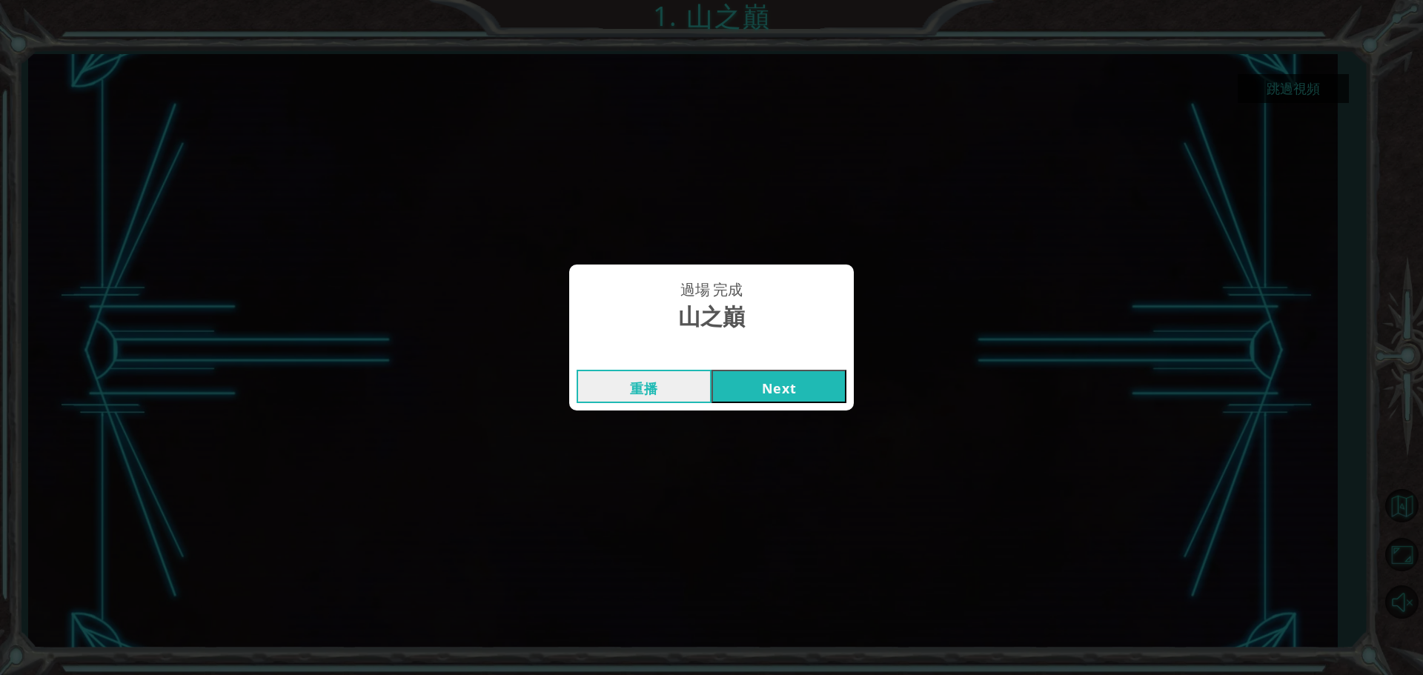
click at [782, 397] on button "Next" at bounding box center [779, 386] width 135 height 33
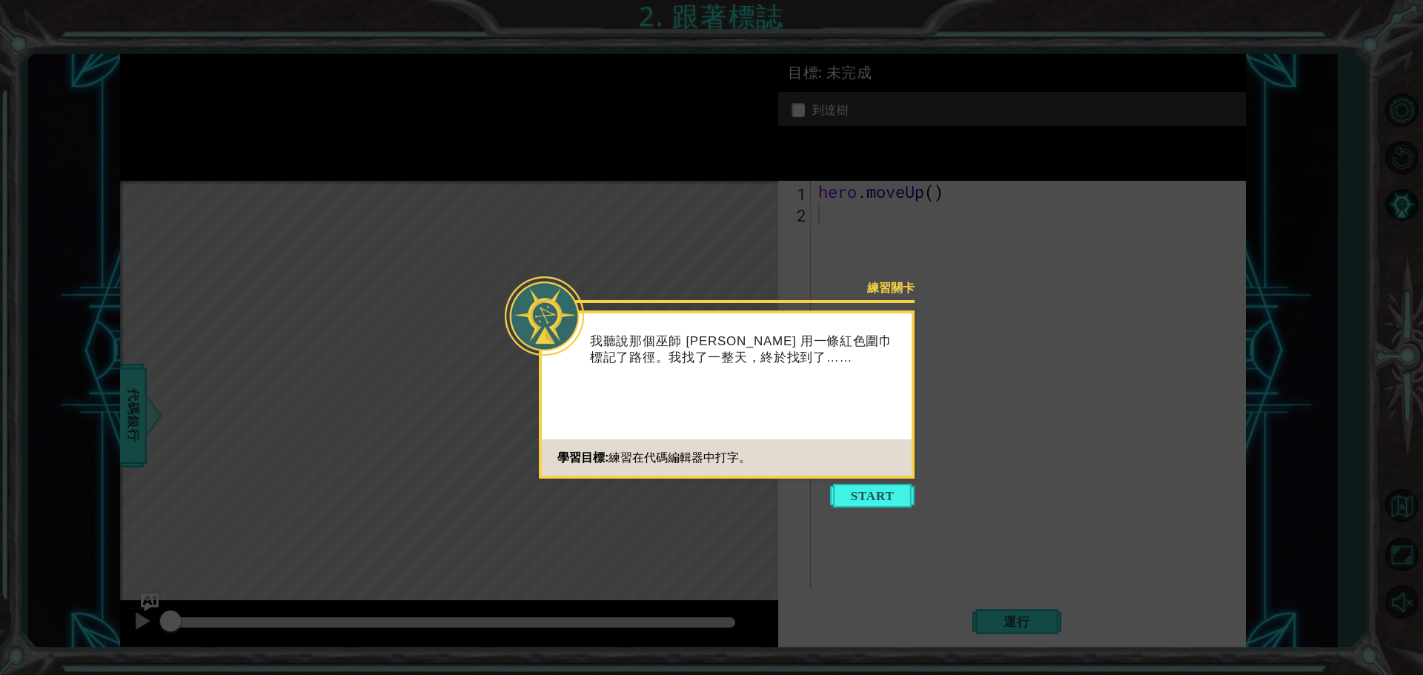
click at [877, 497] on button "Start" at bounding box center [872, 496] width 85 height 24
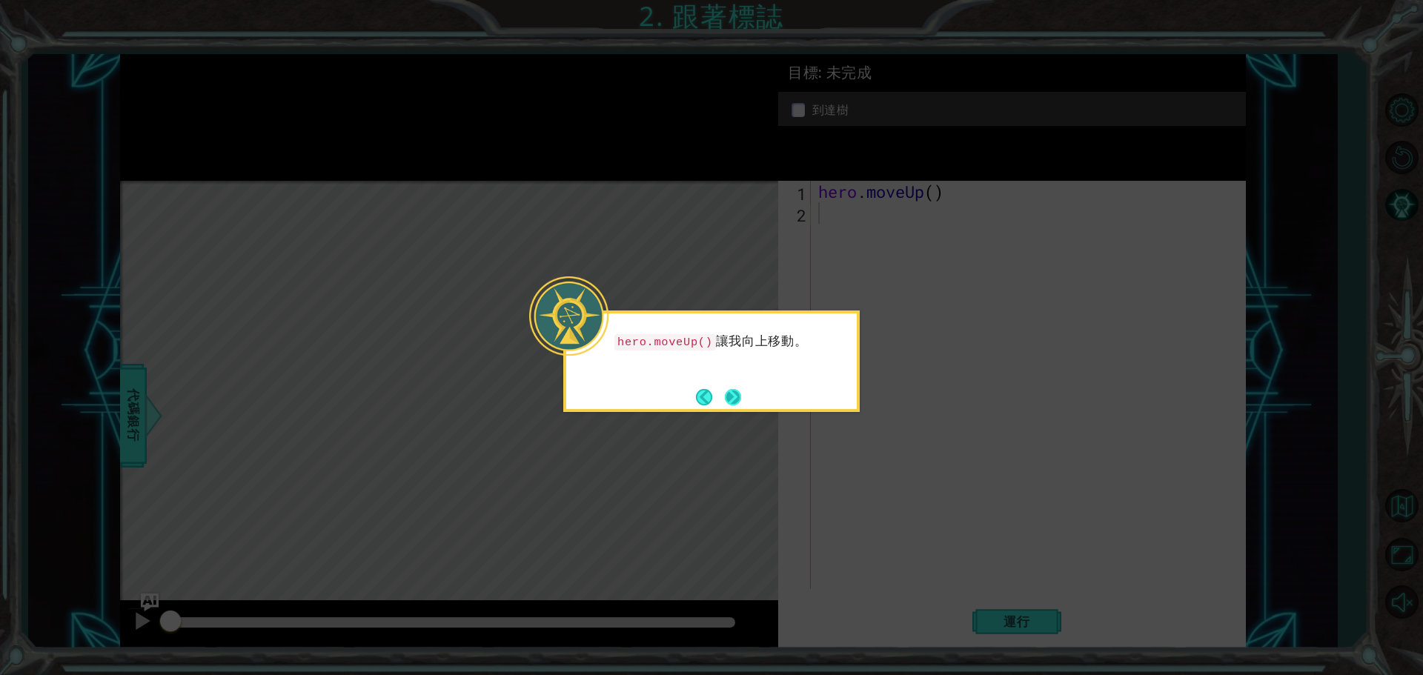
click at [738, 397] on button "Next" at bounding box center [733, 397] width 16 height 16
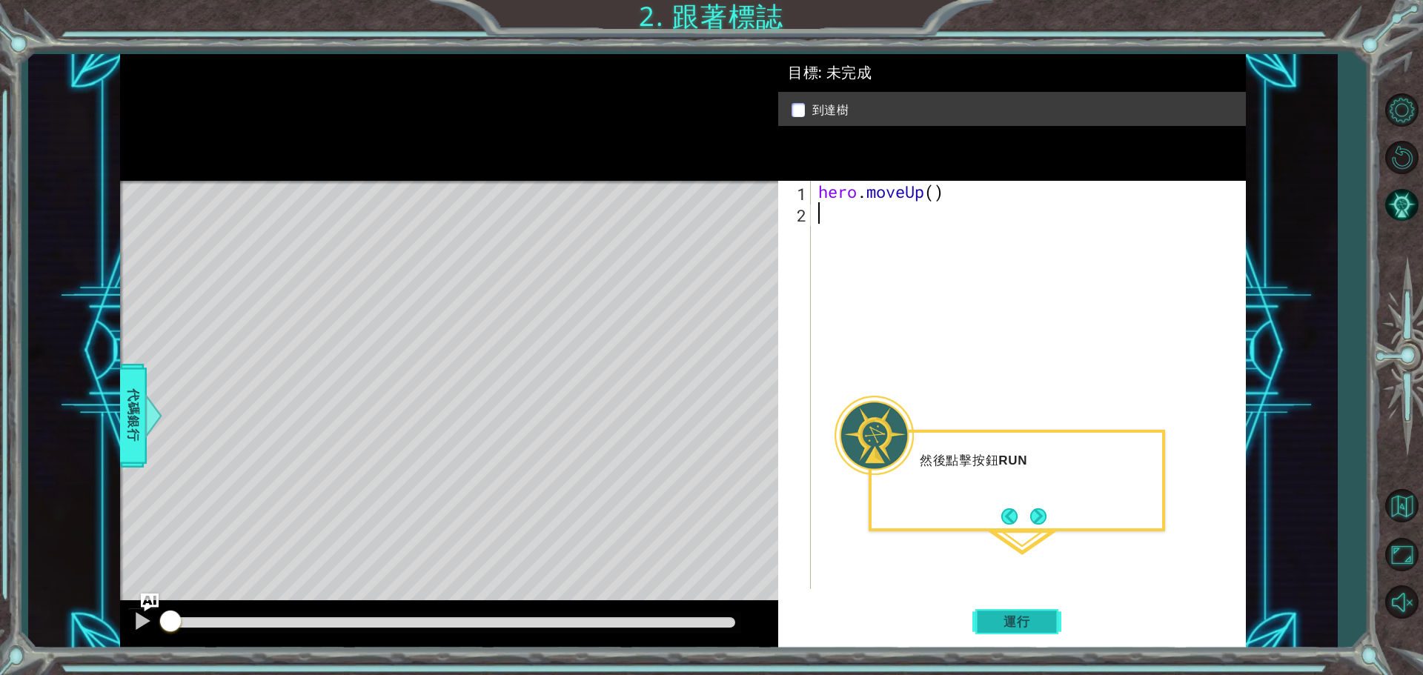
drag, startPoint x: 1046, startPoint y: 632, endPoint x: 1044, endPoint y: 623, distance: 8.3
click at [1045, 631] on button "運行" at bounding box center [1017, 621] width 89 height 47
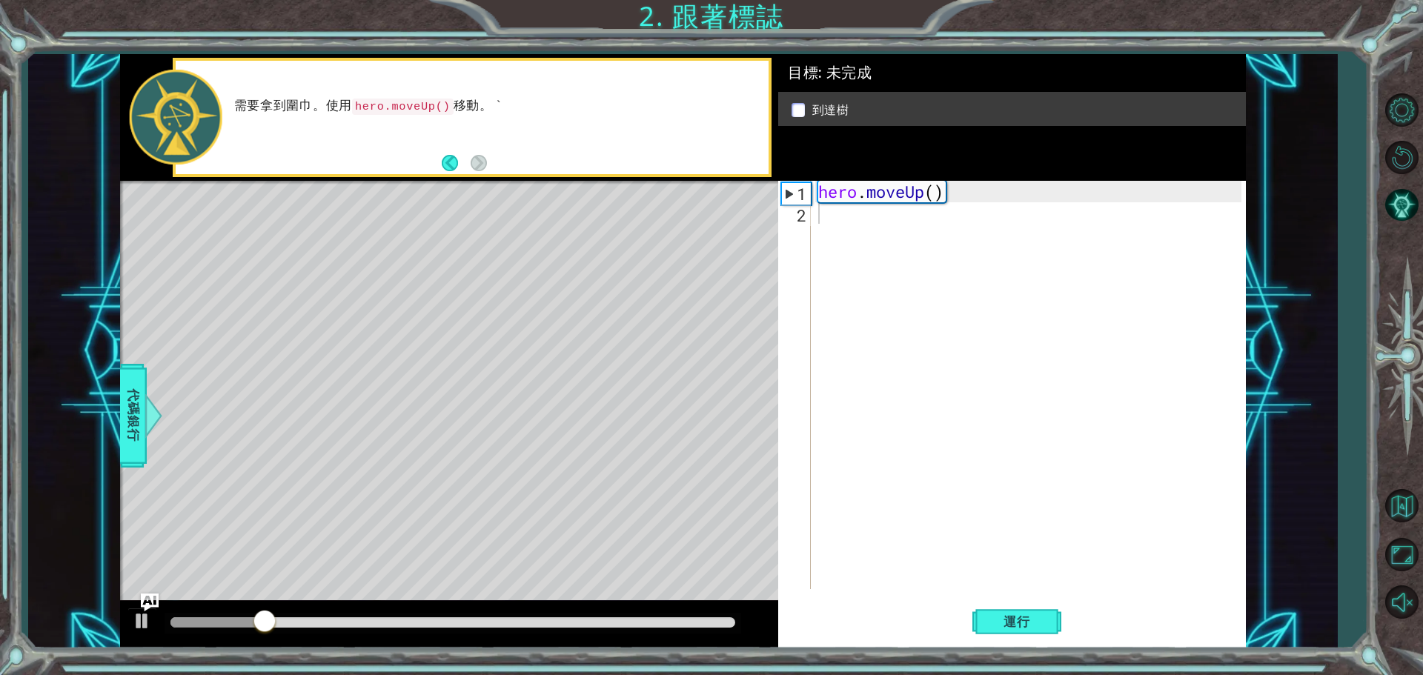
click at [549, 176] on div "需要拿到圍巾。使用 hero.moveUp() 移動。 `" at bounding box center [472, 117] width 599 height 119
click at [933, 195] on div "hero . moveUp ( )" at bounding box center [1032, 406] width 434 height 451
type textarea "hero.moveUp(2)"
click at [1047, 629] on button "運行" at bounding box center [1017, 621] width 89 height 47
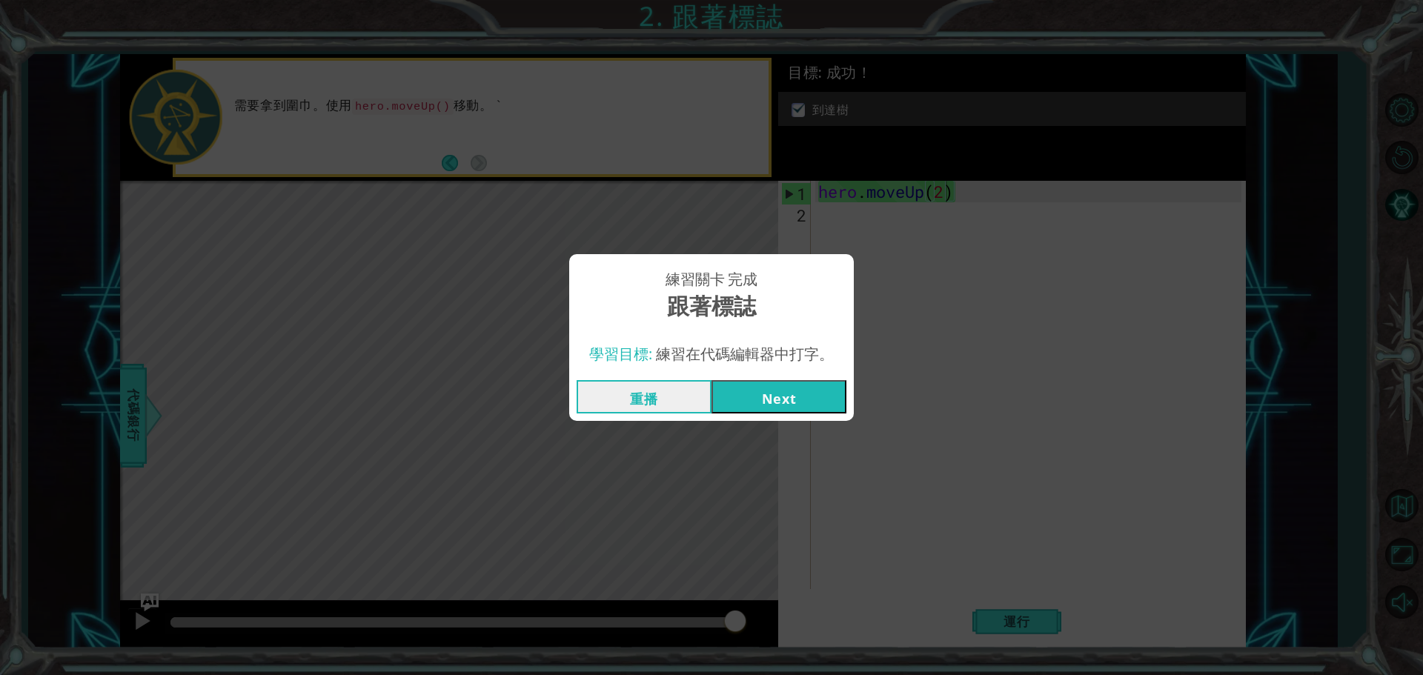
click at [788, 391] on button "Next" at bounding box center [779, 396] width 135 height 33
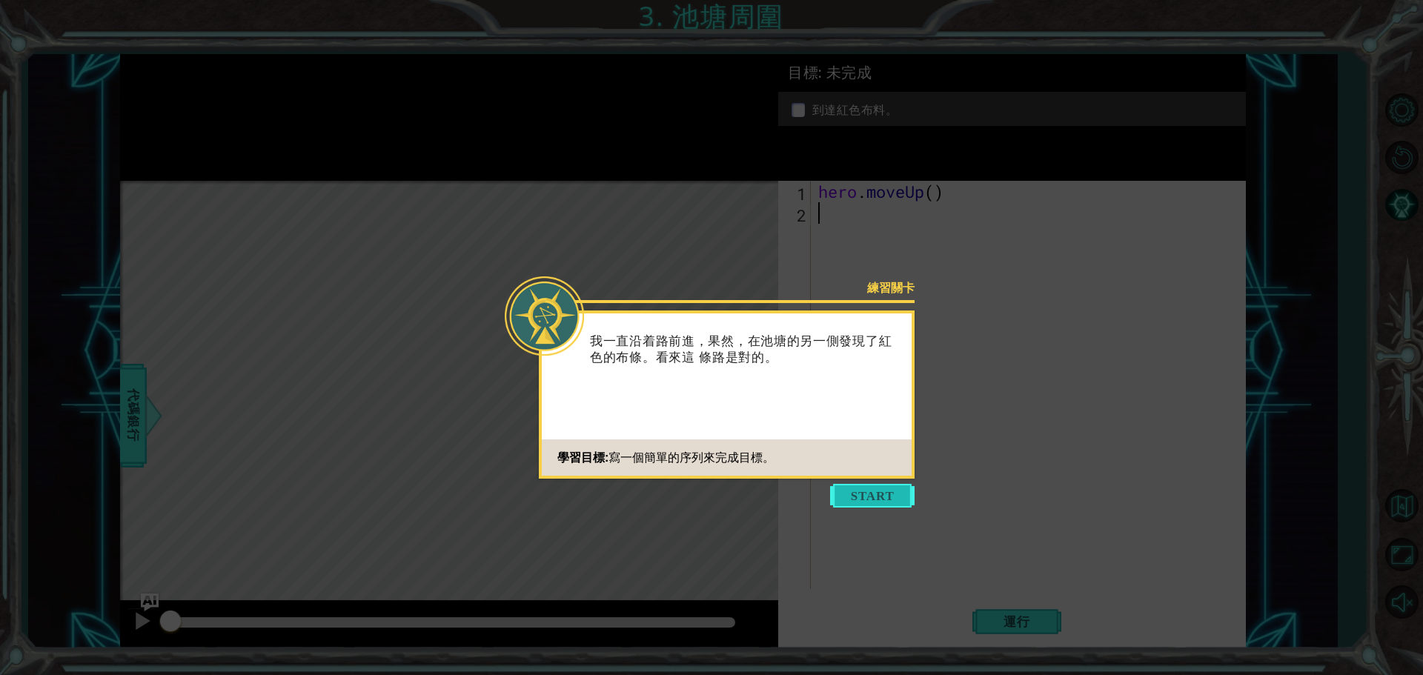
click at [870, 488] on button "Start" at bounding box center [872, 496] width 85 height 24
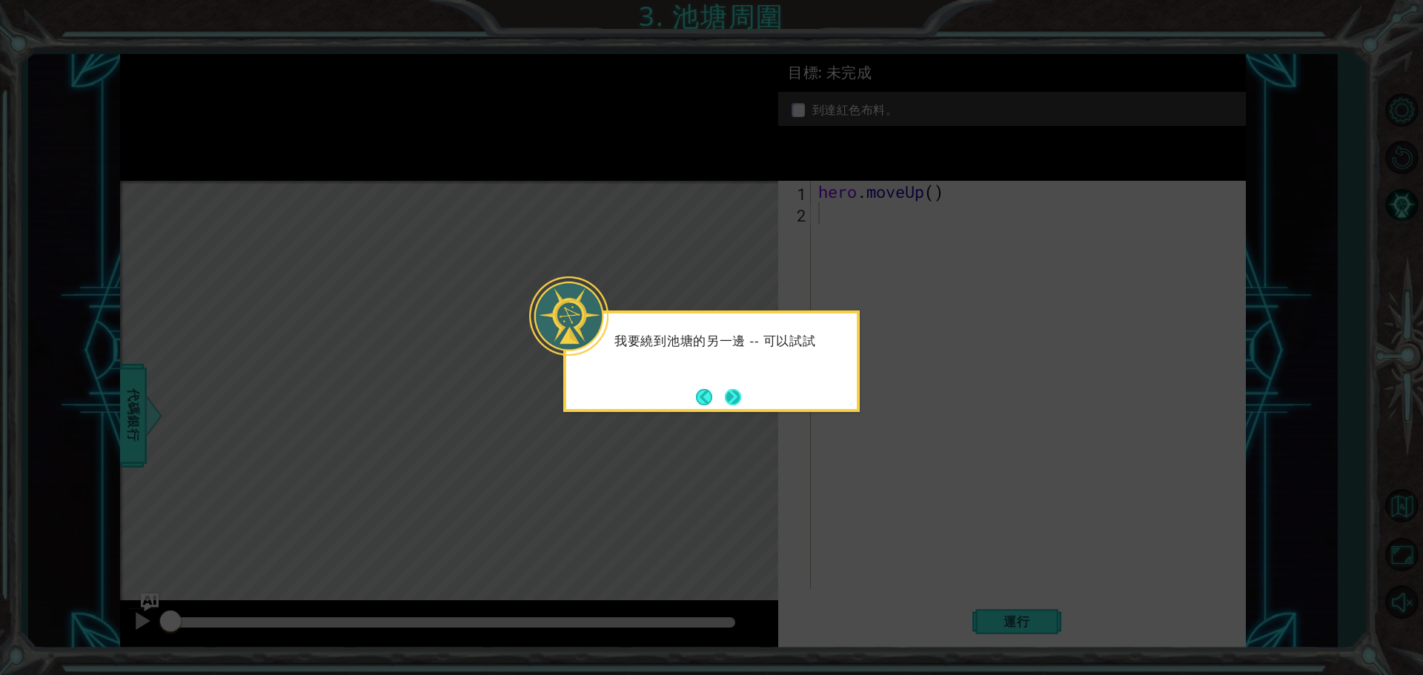
click at [735, 394] on button "Next" at bounding box center [733, 397] width 16 height 16
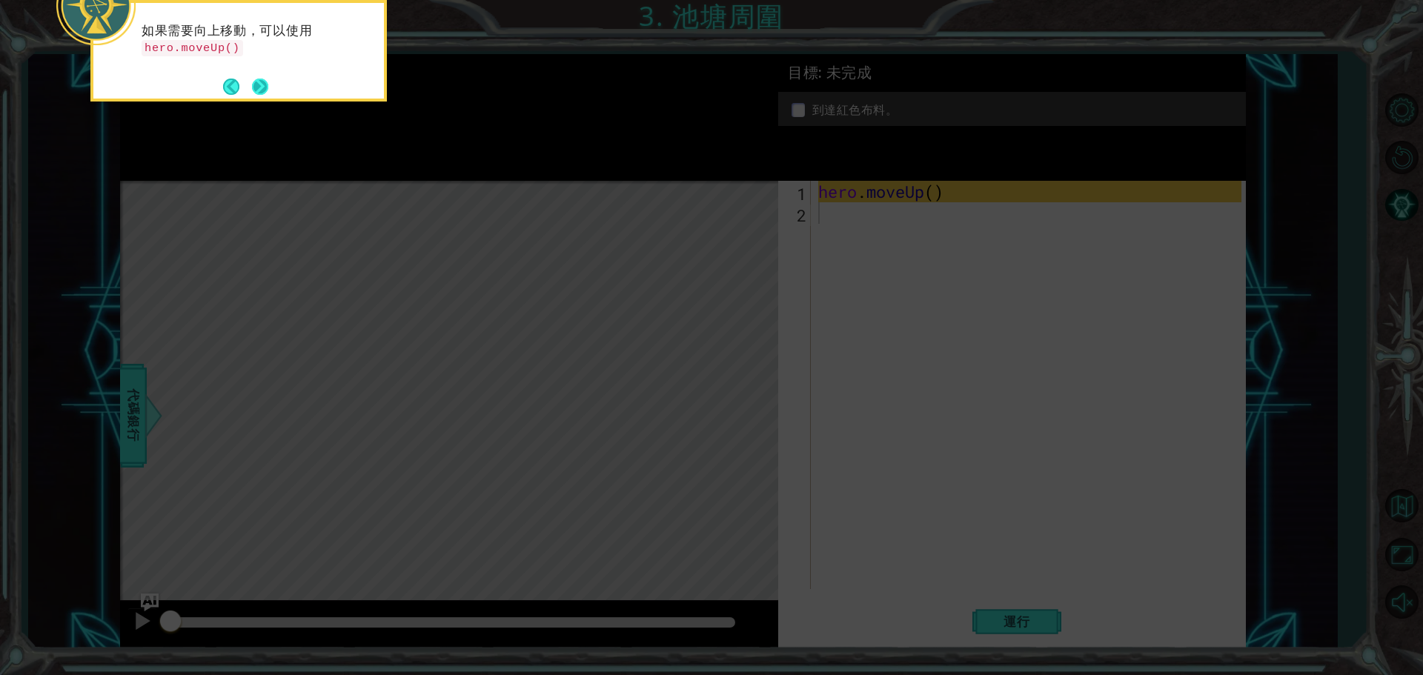
drag, startPoint x: 248, startPoint y: 82, endPoint x: 260, endPoint y: 79, distance: 12.1
click at [252, 80] on footer at bounding box center [245, 87] width 45 height 22
click at [262, 85] on button "Next" at bounding box center [260, 87] width 16 height 16
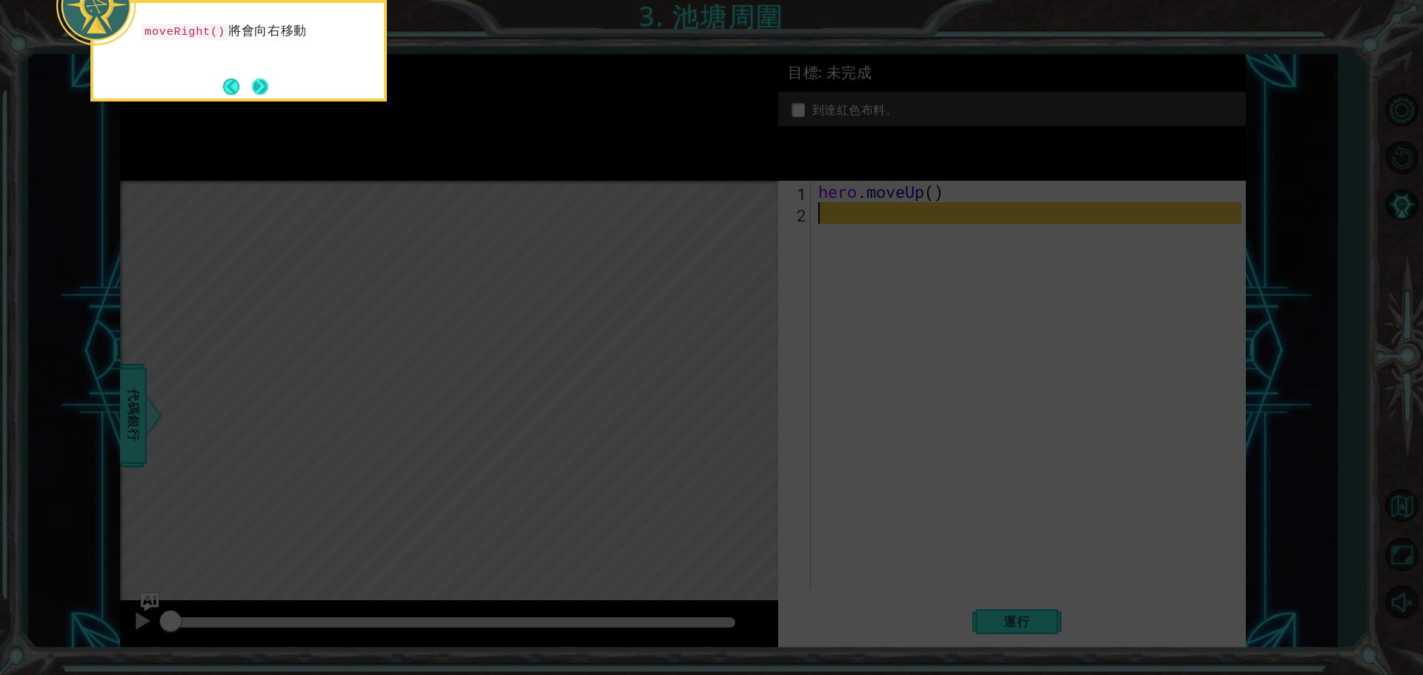
click at [265, 86] on button "Next" at bounding box center [260, 87] width 16 height 16
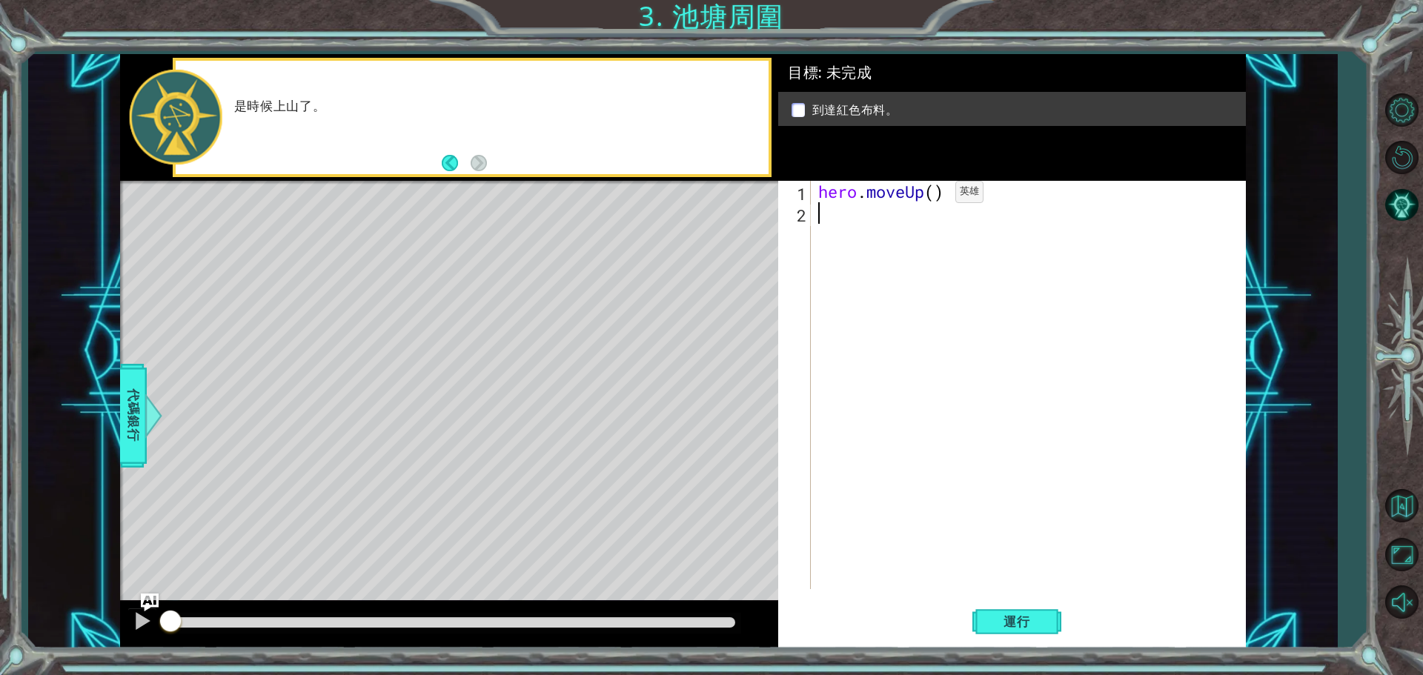
click at [933, 196] on div "hero . moveUp ( )" at bounding box center [1032, 406] width 434 height 451
type textarea "hero.moveUp(2)"
click at [840, 222] on div "hero . moveUp ( 2 )" at bounding box center [1032, 406] width 434 height 451
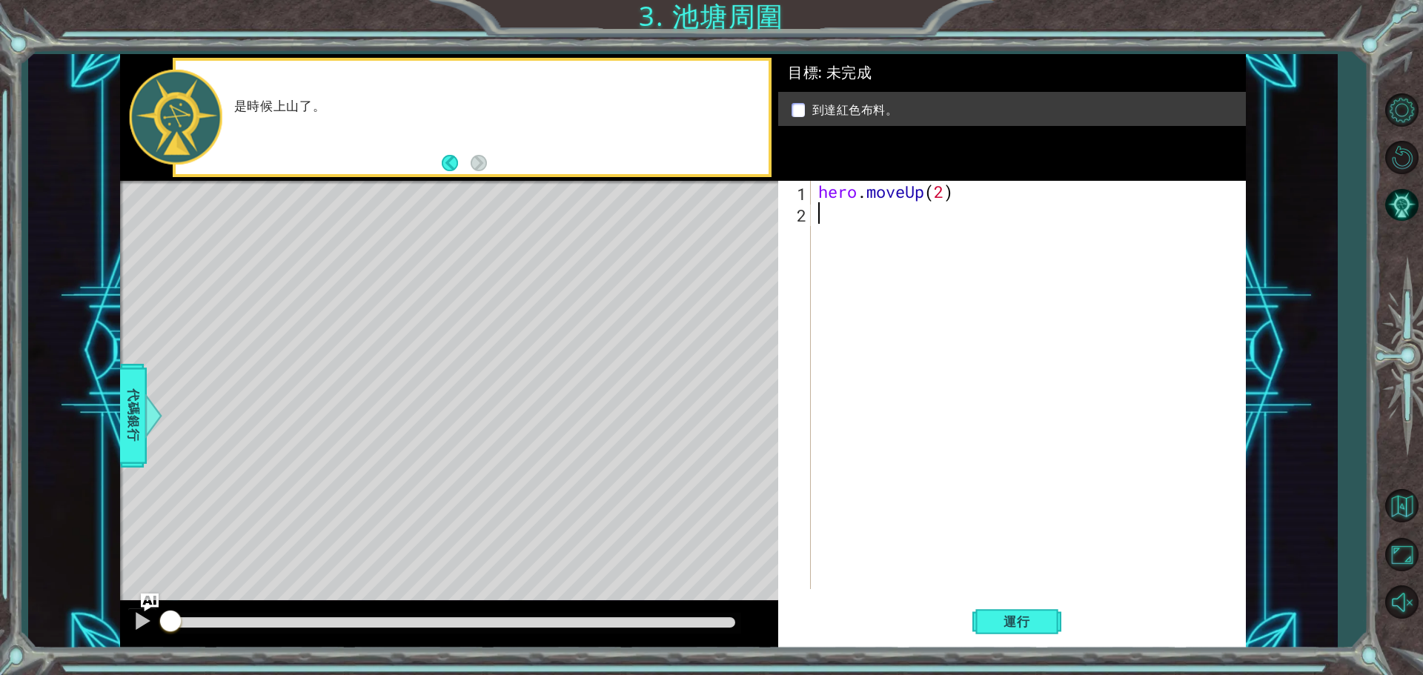
type textarea "H"
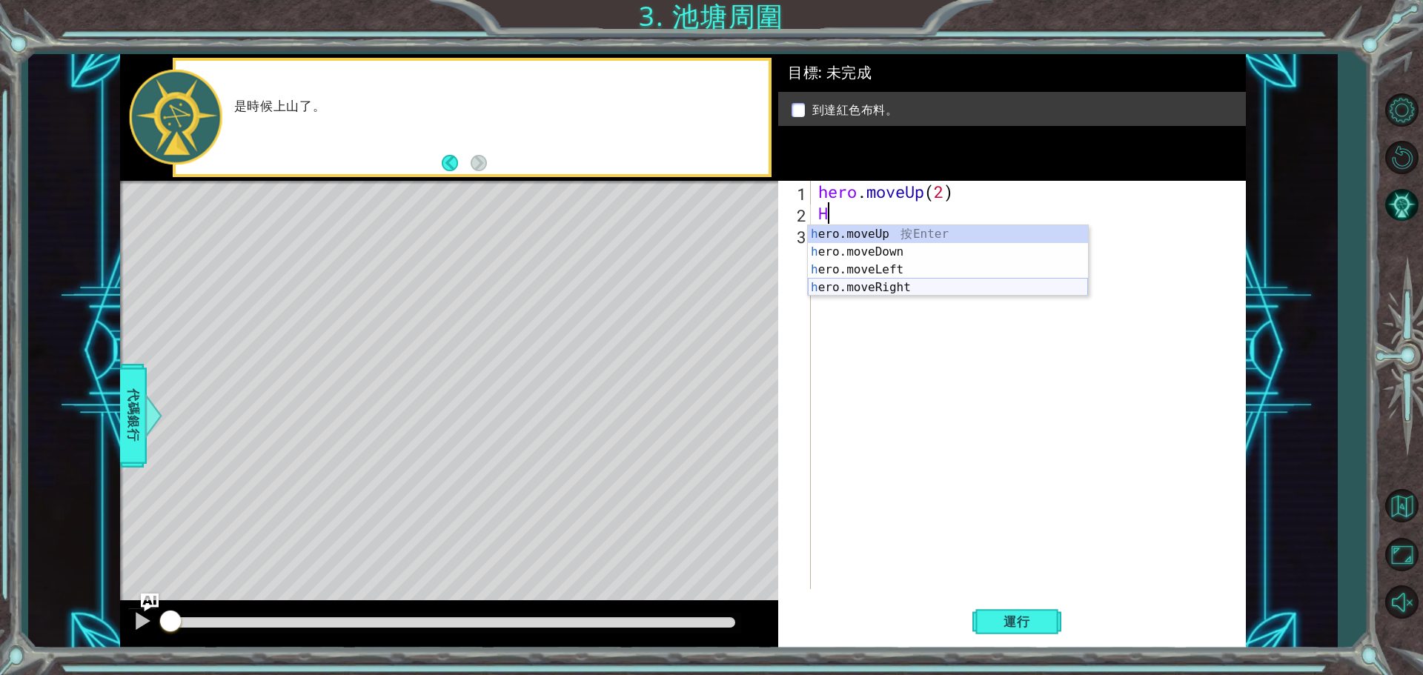
click at [893, 288] on div "h ero.moveUp 按 Enter h ero.moveDown 按 Enter h ero.moveLeft 按 Enter h ero.moveRi…" at bounding box center [948, 278] width 280 height 107
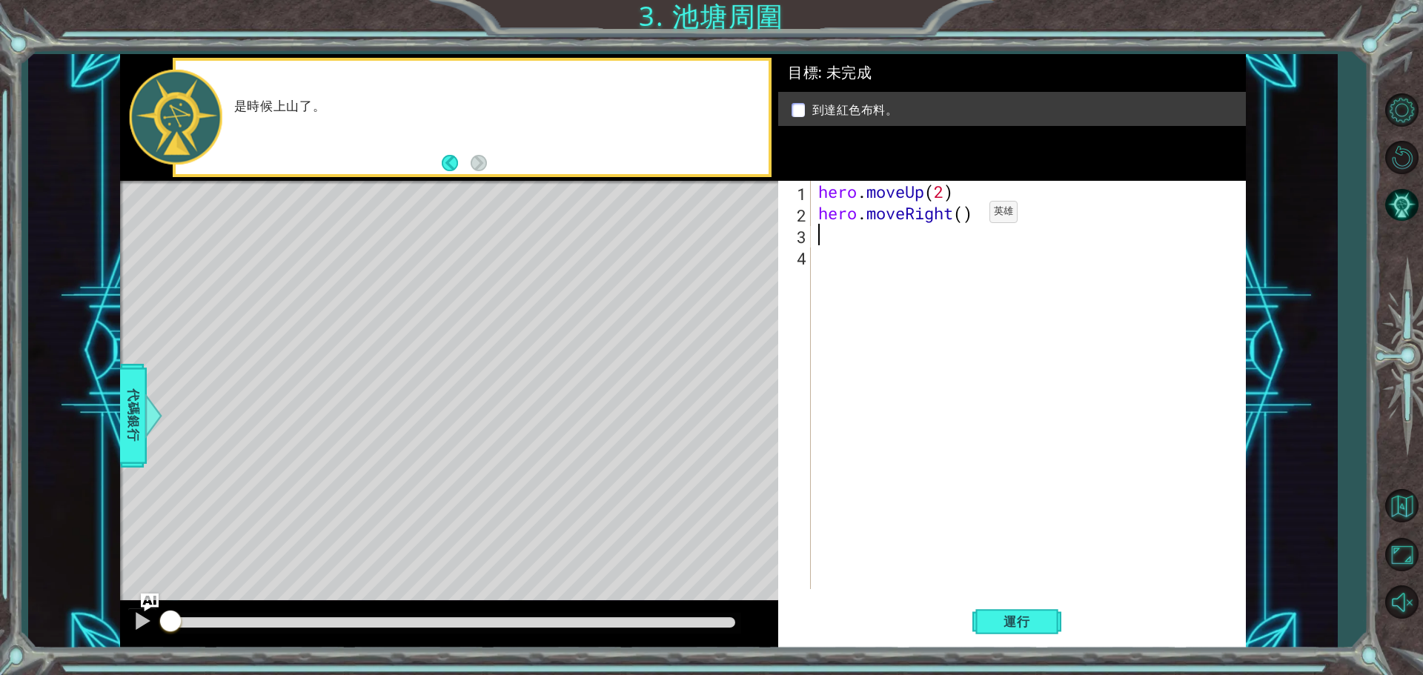
click at [967, 216] on div "hero . moveUp ( 2 ) hero . moveRight ( )" at bounding box center [1032, 406] width 434 height 451
type textarea "hero.moveRight(1)"
click at [838, 238] on div "hero . moveUp ( 2 ) hero . moveRight ( 1 )" at bounding box center [1032, 406] width 434 height 451
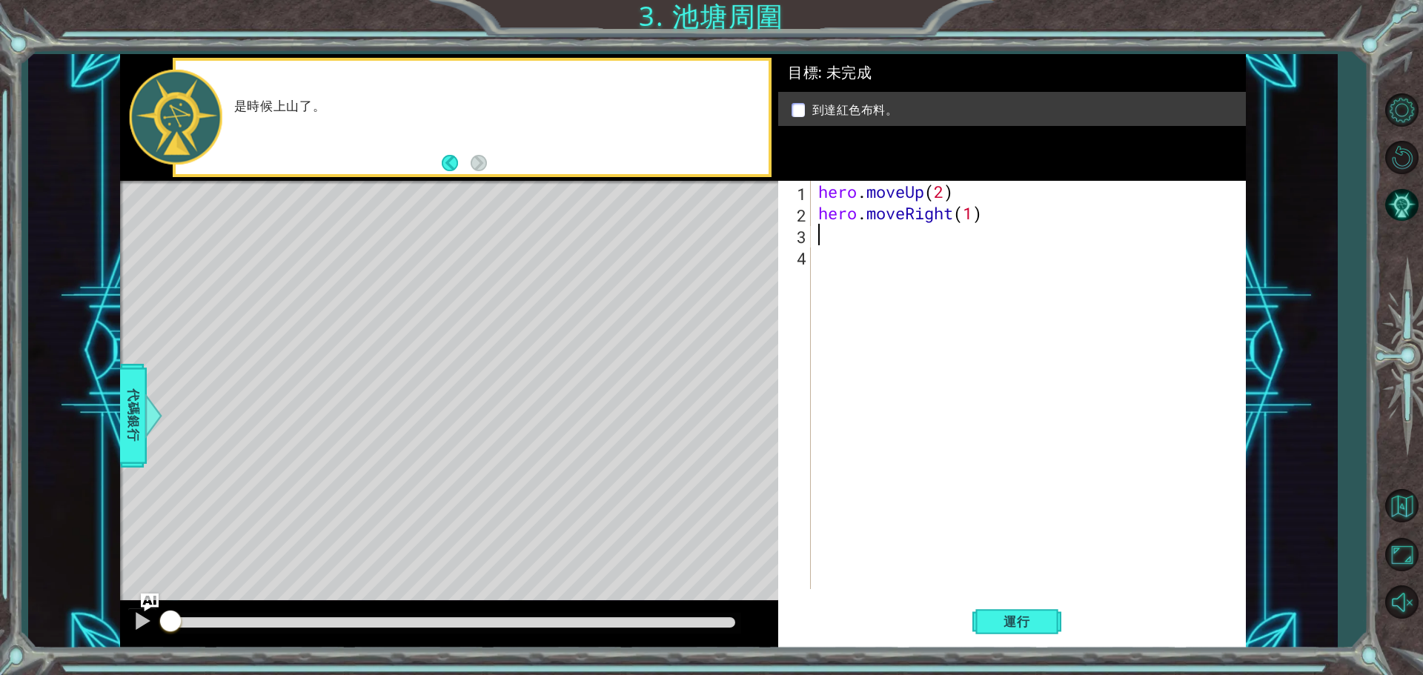
type textarea "H"
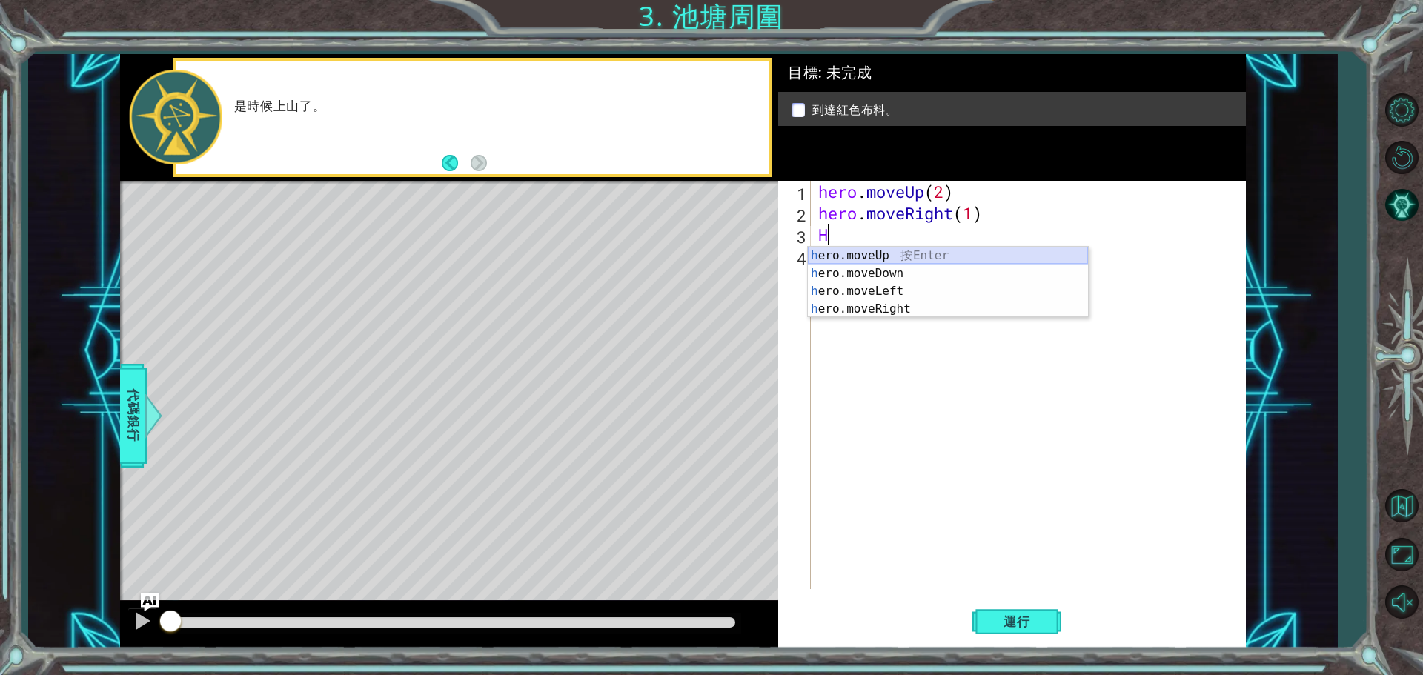
click at [907, 254] on div "h ero.moveUp 按 Enter h ero.moveDown 按 Enter h ero.moveLeft 按 Enter h ero.moveRi…" at bounding box center [948, 300] width 280 height 107
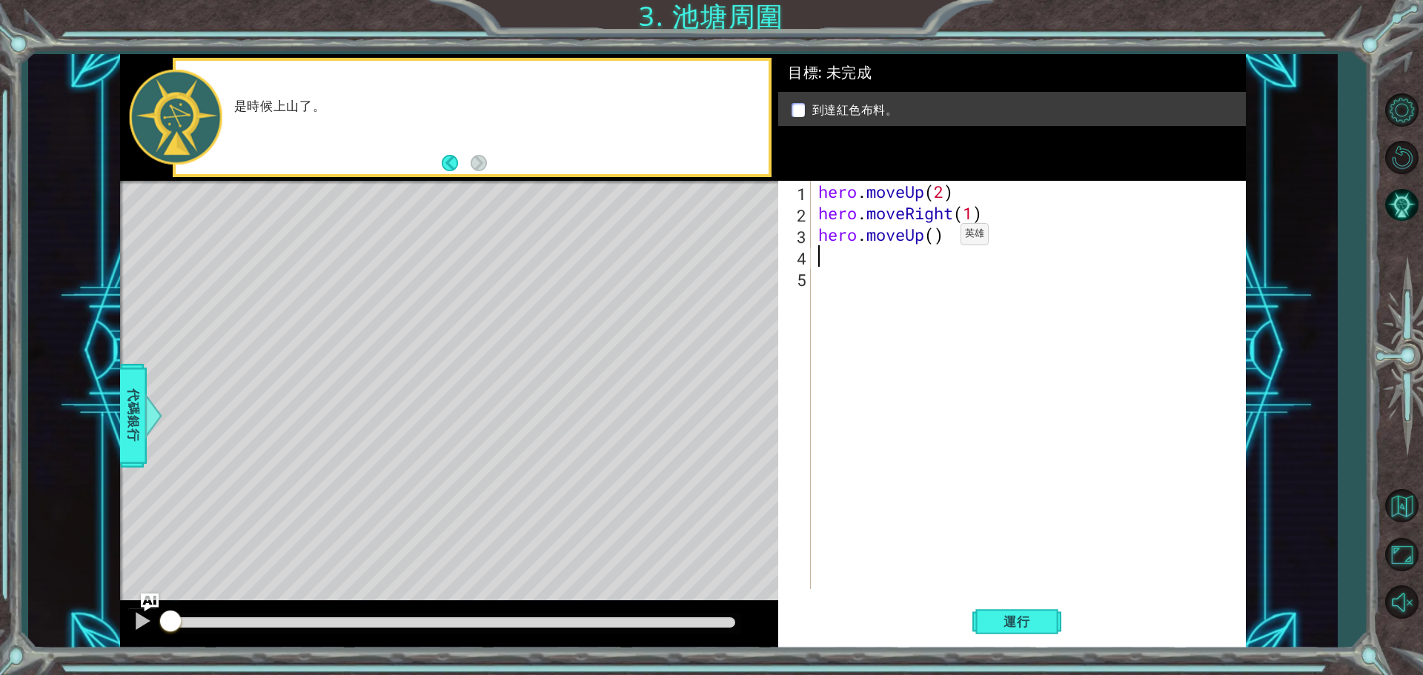
click at [938, 238] on div "hero . moveUp ( 2 ) hero . moveRight ( 1 ) hero . moveUp ( )" at bounding box center [1032, 406] width 434 height 451
type textarea "hero.moveUp(1)"
click at [1016, 627] on span "運行" at bounding box center [1017, 622] width 56 height 15
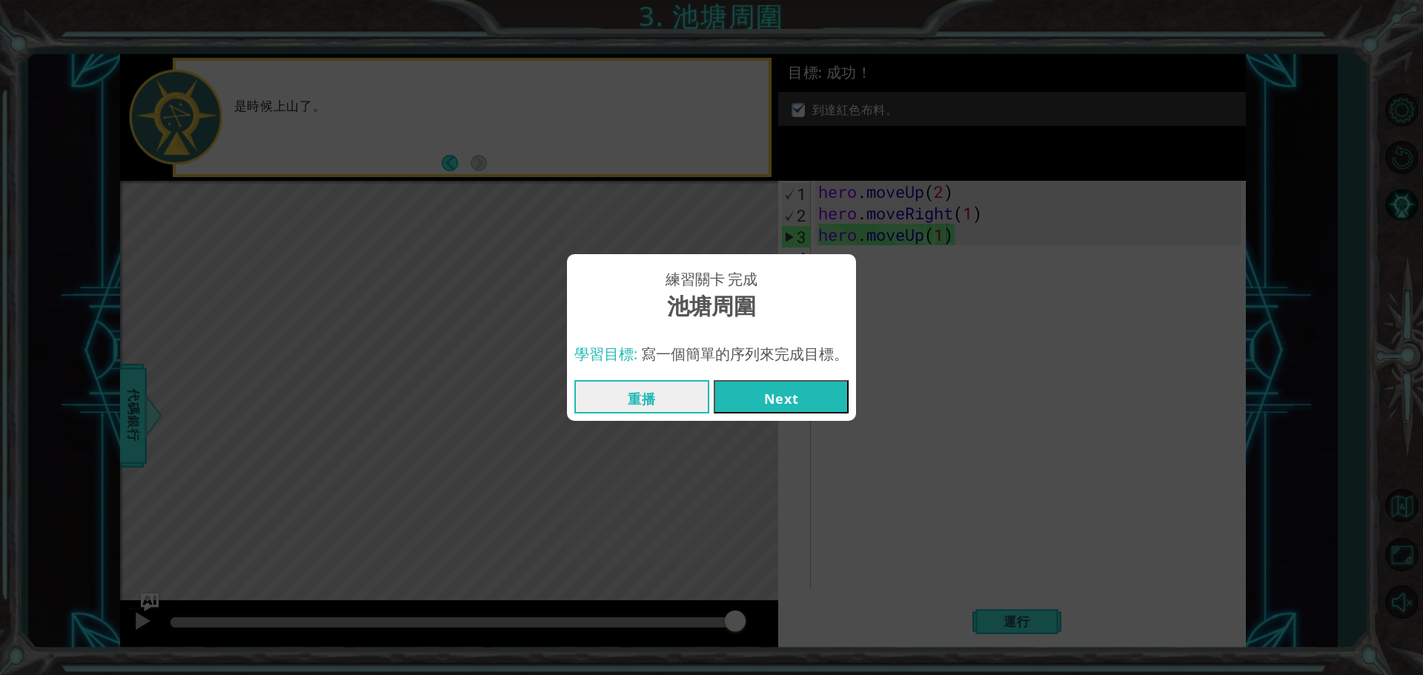
click at [804, 397] on button "Next" at bounding box center [781, 396] width 135 height 33
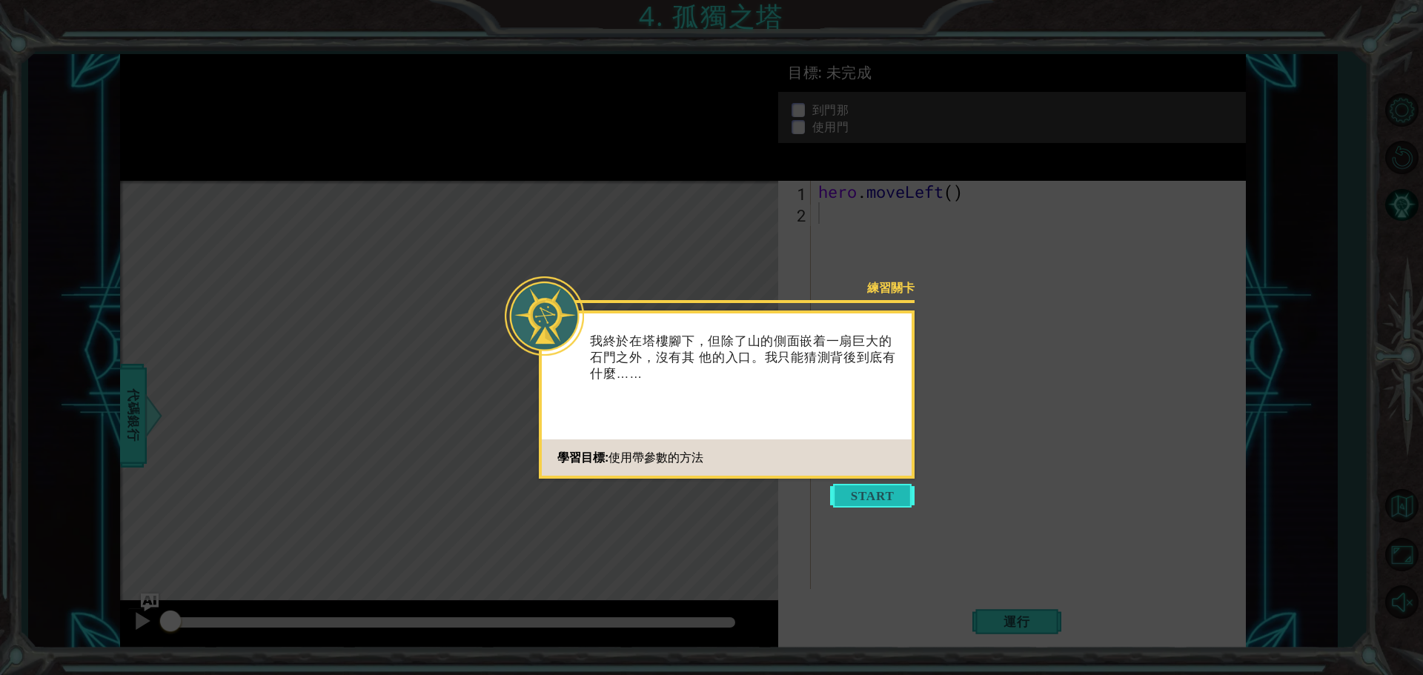
click at [868, 486] on button "Start" at bounding box center [872, 496] width 85 height 24
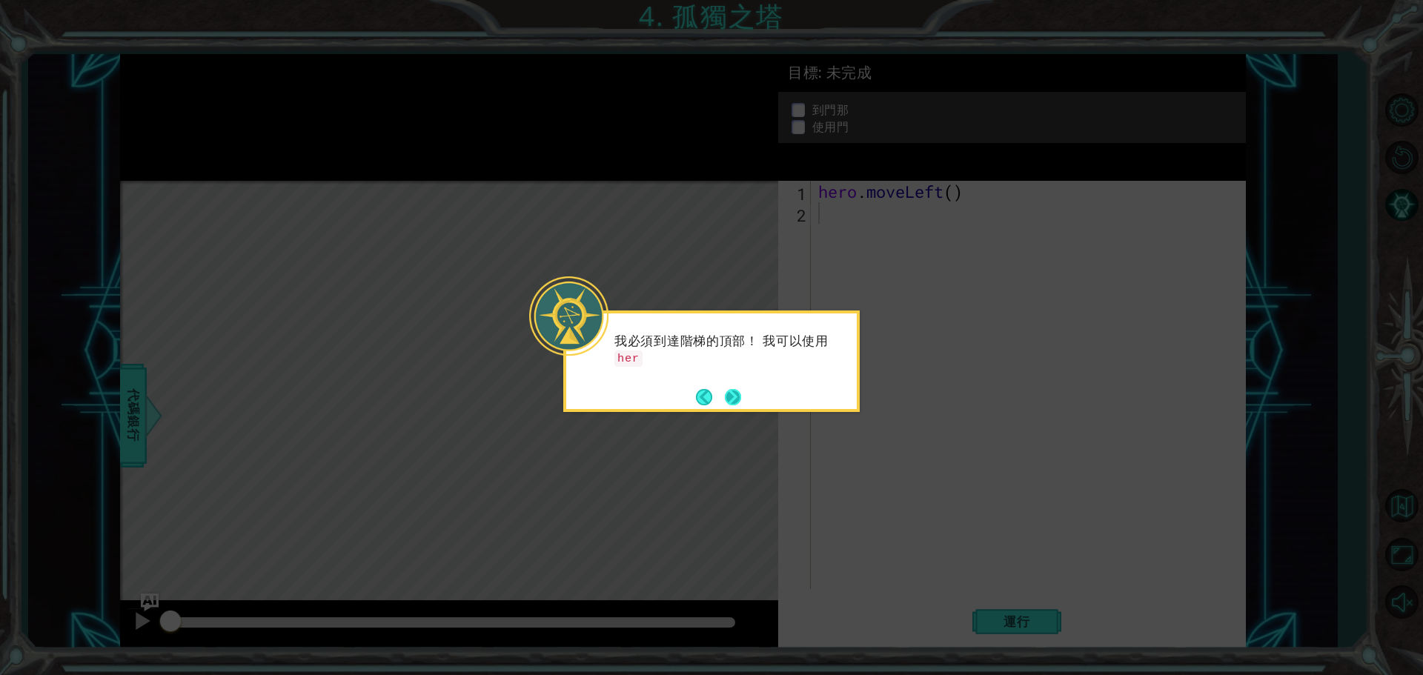
click at [740, 395] on button "Next" at bounding box center [733, 397] width 16 height 16
click at [735, 390] on button "Next" at bounding box center [733, 397] width 16 height 16
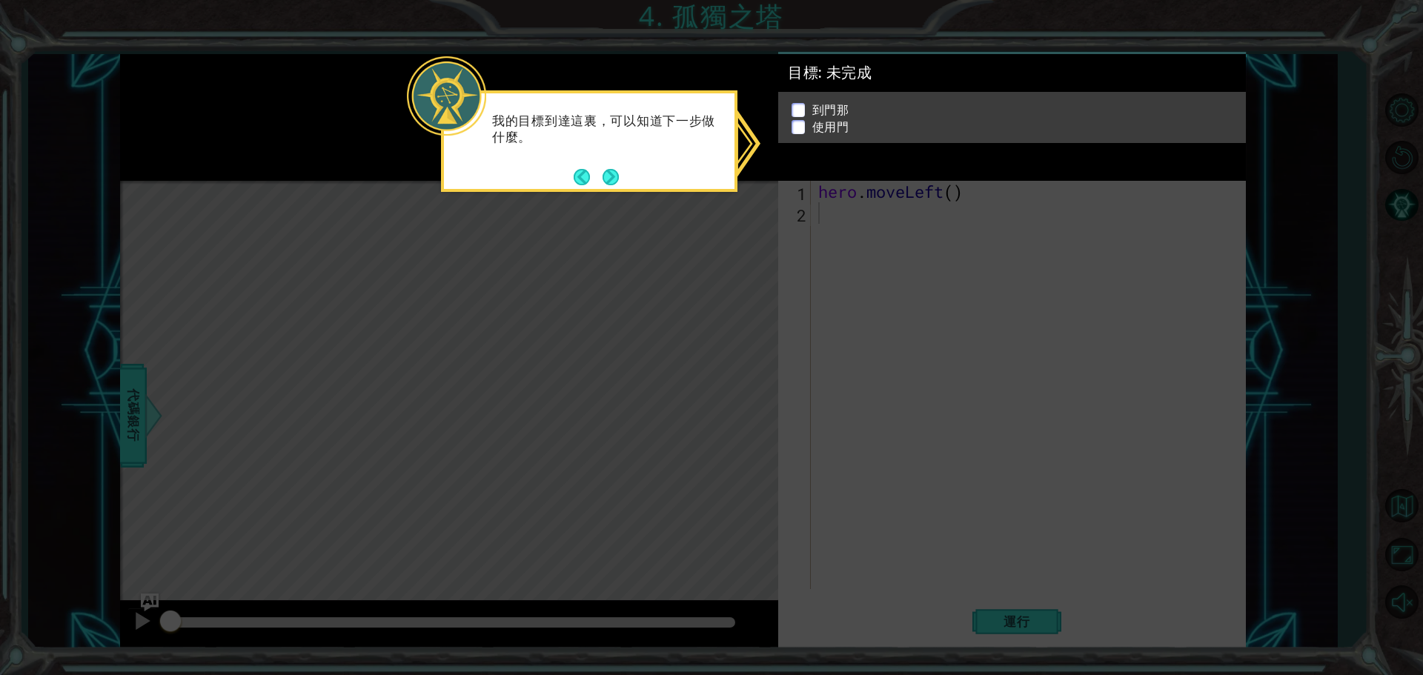
click at [621, 172] on div "我的目標到達這裏，可以知道下一步做什麼。" at bounding box center [589, 133] width 291 height 81
click at [796, 105] on div "到門那 使用門" at bounding box center [1012, 117] width 468 height 51
click at [798, 104] on p at bounding box center [798, 110] width 13 height 14
click at [798, 121] on p at bounding box center [798, 128] width 13 height 14
click at [610, 176] on button "Next" at bounding box center [611, 177] width 16 height 16
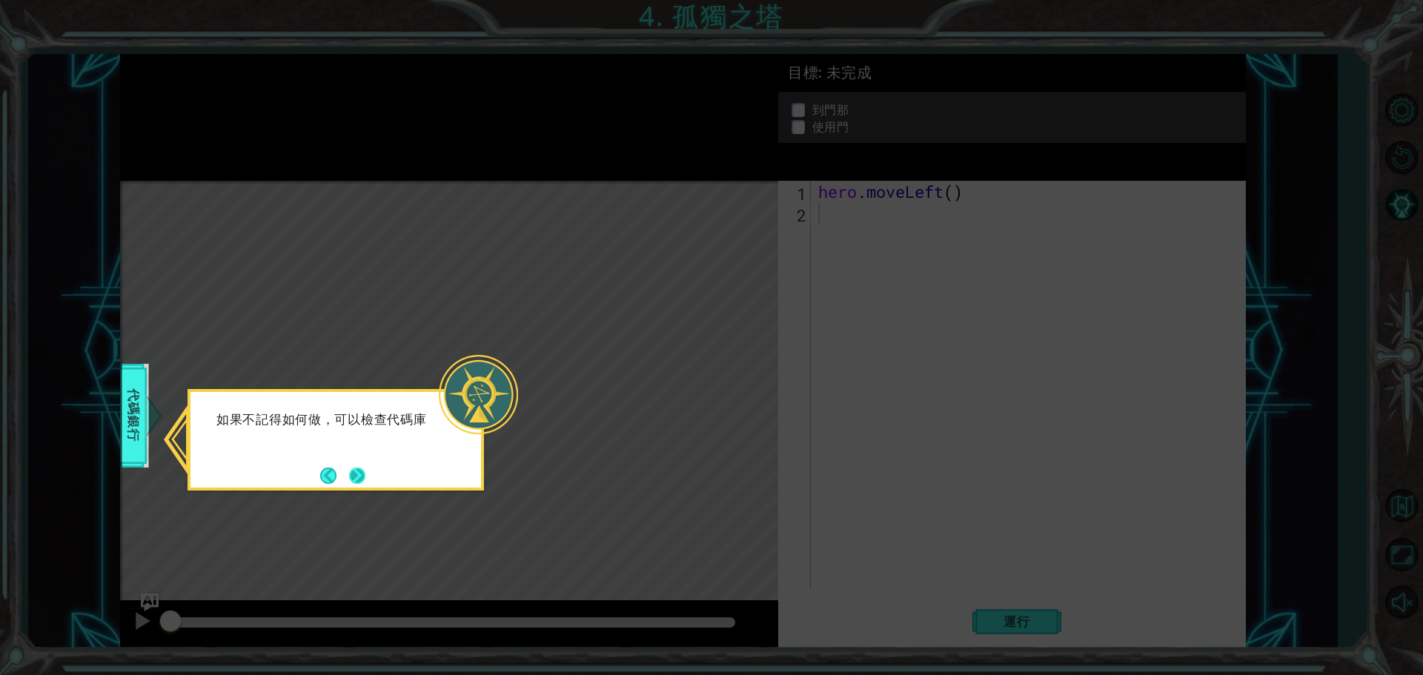
click at [356, 468] on button "Next" at bounding box center [357, 476] width 16 height 16
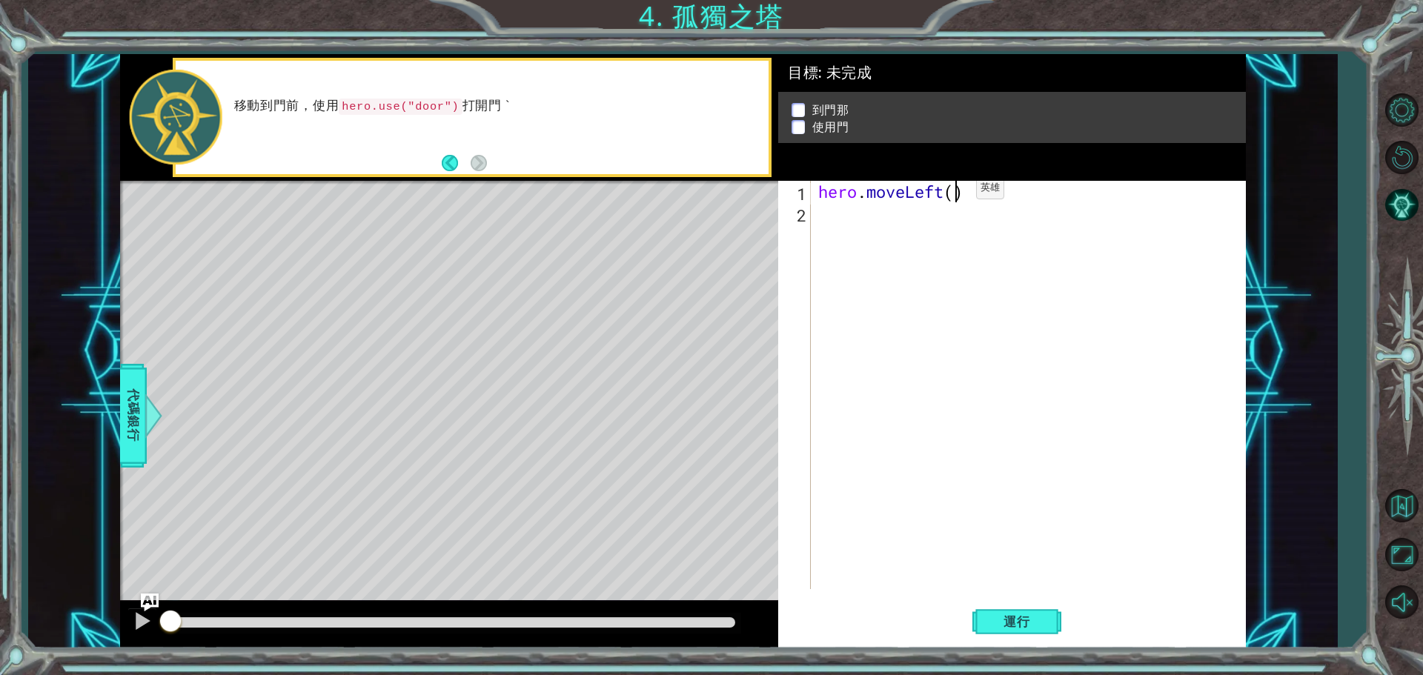
click at [955, 192] on div "hero . moveLeft ( )" at bounding box center [1032, 406] width 434 height 451
type textarea "hero.moveLeft()"
